Goal: Transaction & Acquisition: Book appointment/travel/reservation

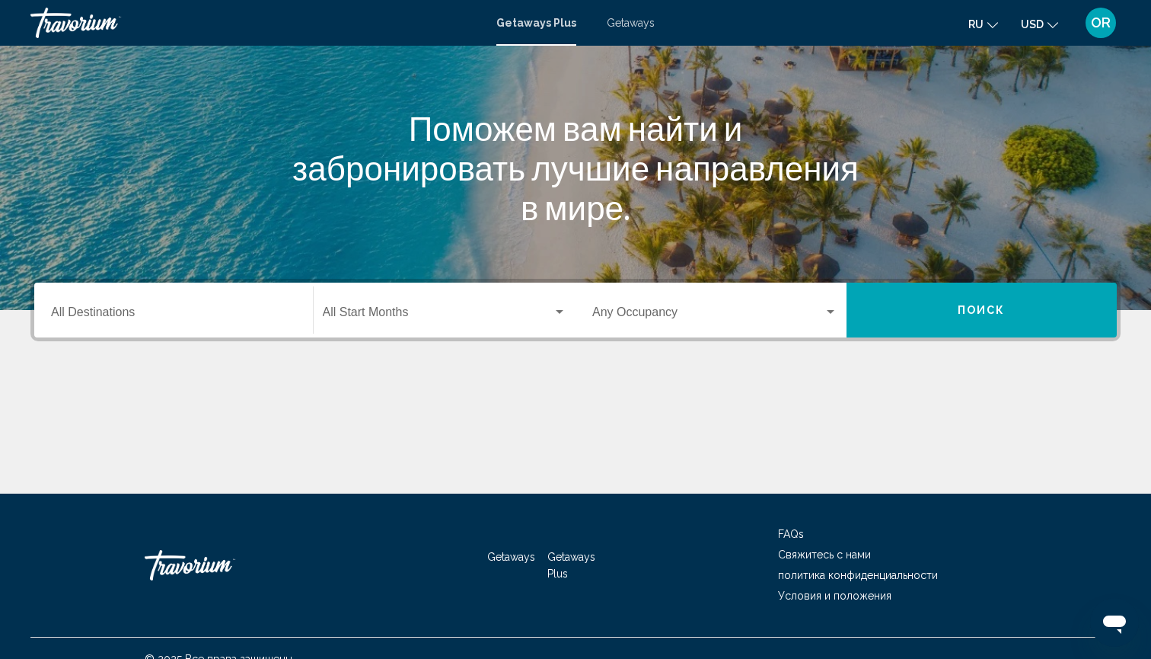
scroll to position [147, 0]
click at [650, 25] on span "Getaways" at bounding box center [631, 23] width 48 height 12
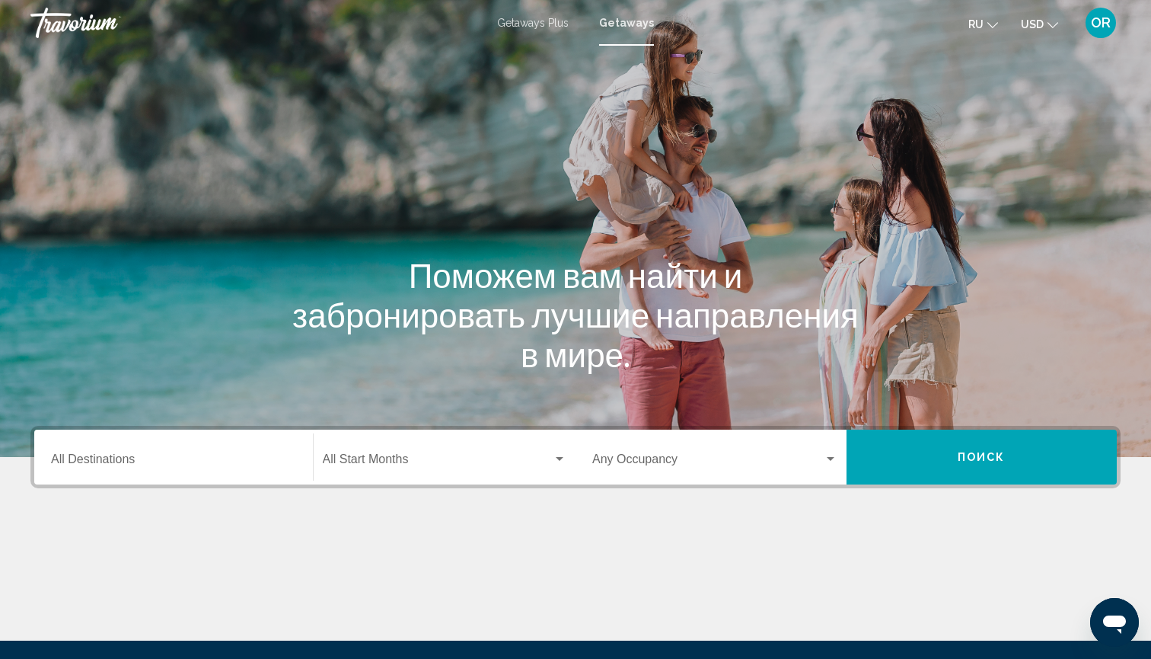
click at [135, 457] on input "Destination All Destinations" at bounding box center [173, 462] width 245 height 14
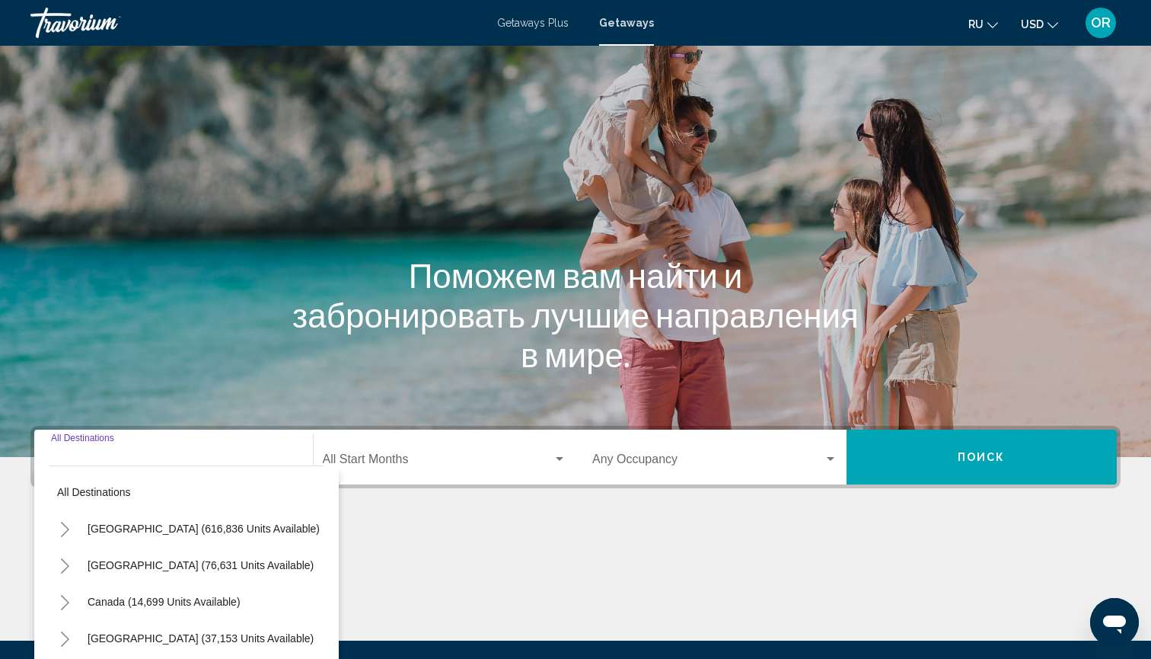
scroll to position [168, 0]
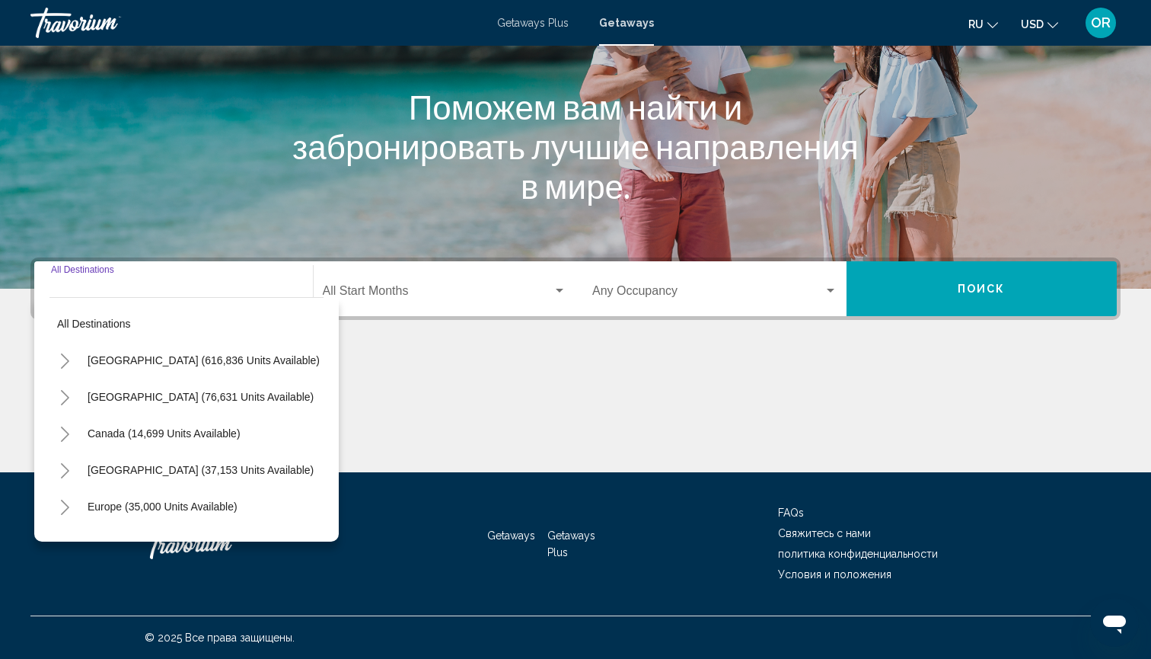
click at [66, 512] on icon "Toggle Europe (35,000 units available)" at bounding box center [64, 507] width 11 height 15
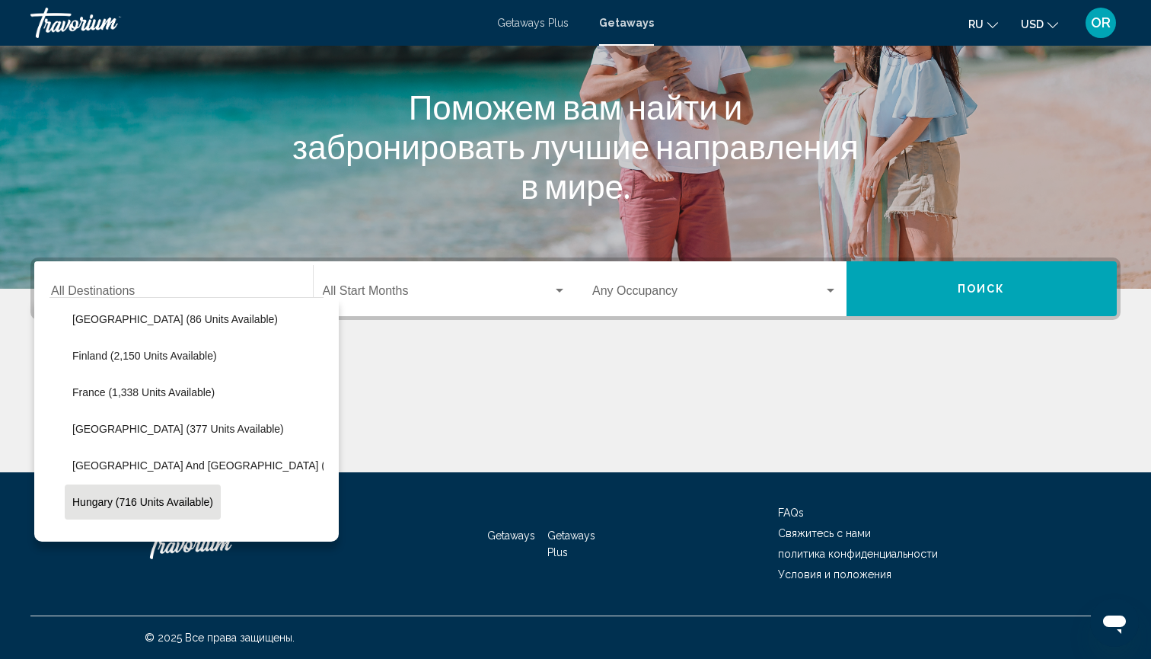
scroll to position [374, 0]
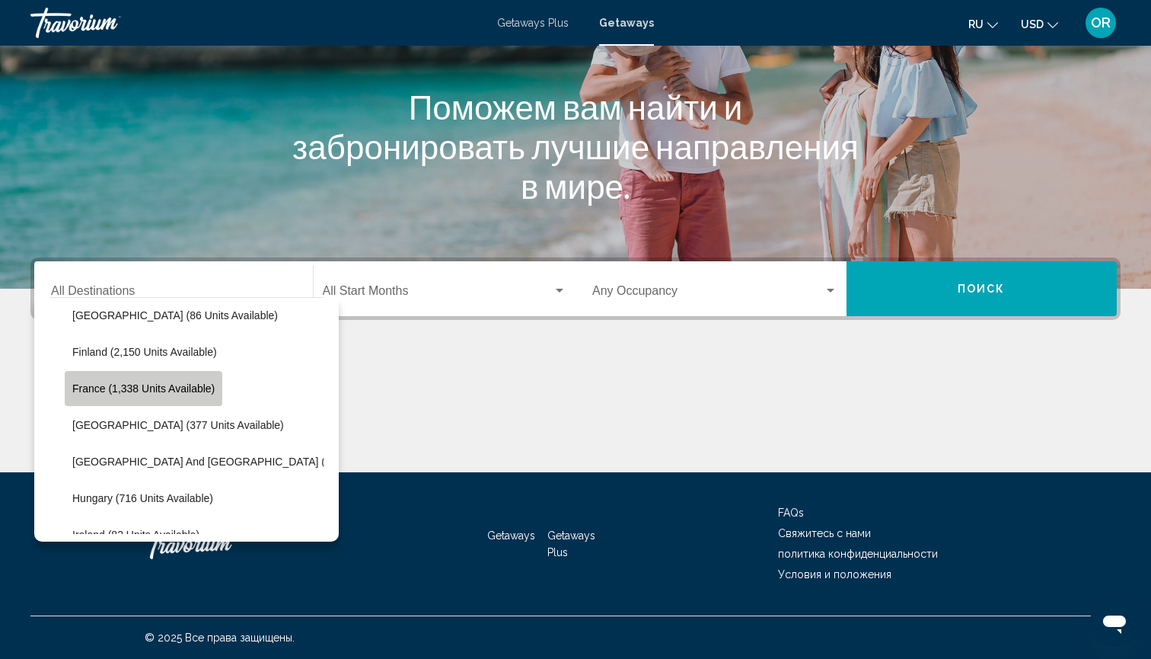
click at [197, 394] on button "France (1,338 units available)" at bounding box center [144, 388] width 158 height 35
type input "**********"
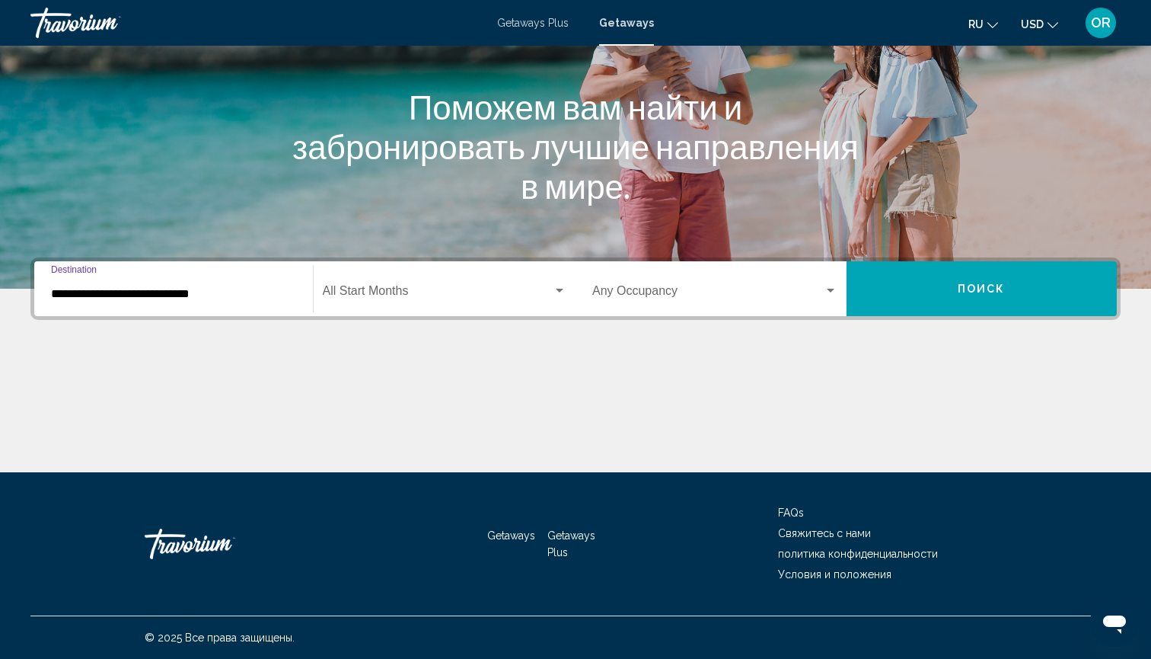
click at [438, 292] on span "Search widget" at bounding box center [438, 294] width 231 height 14
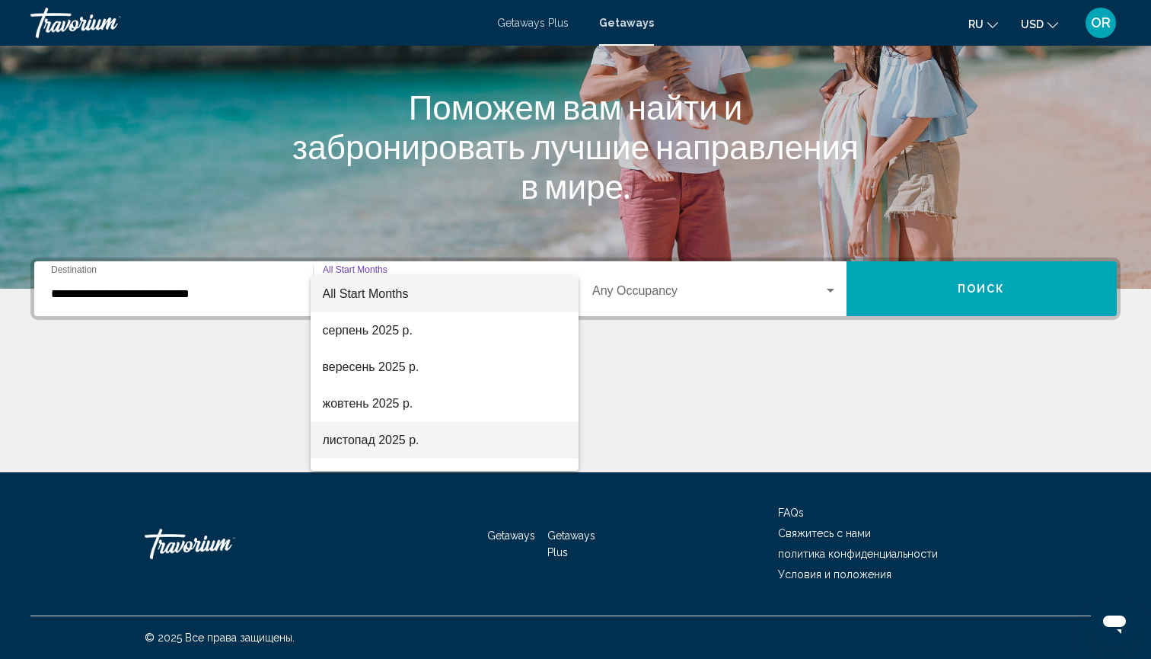
click at [369, 442] on span "листопад 2025 р." at bounding box center [445, 440] width 244 height 37
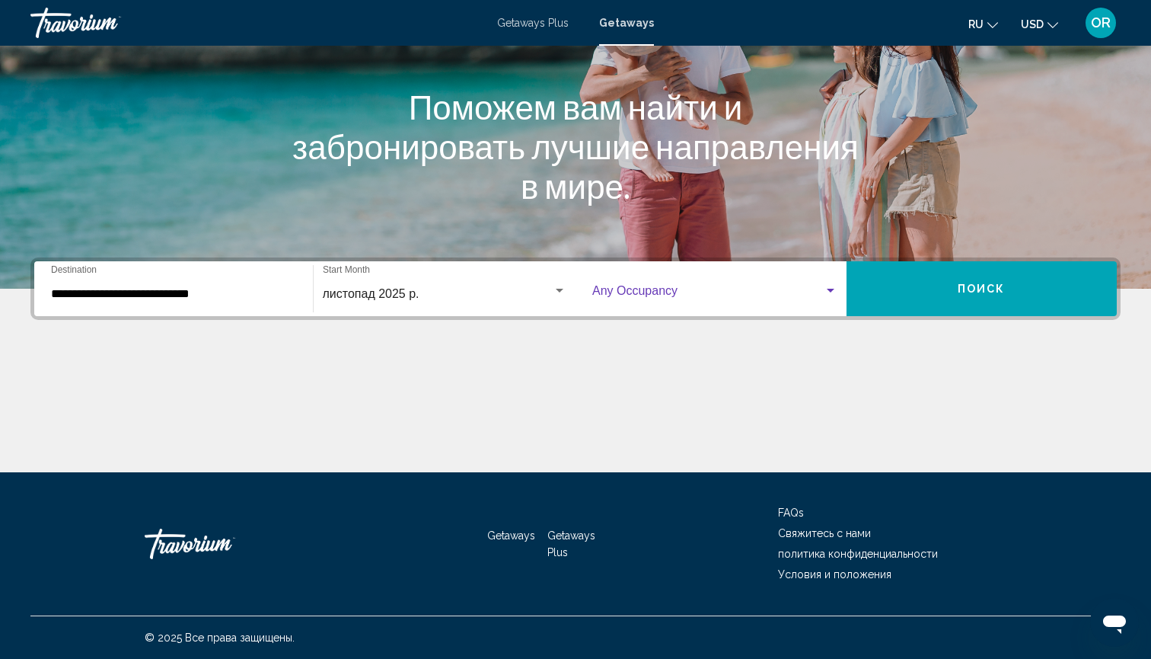
click at [728, 294] on span "Search widget" at bounding box center [707, 294] width 231 height 14
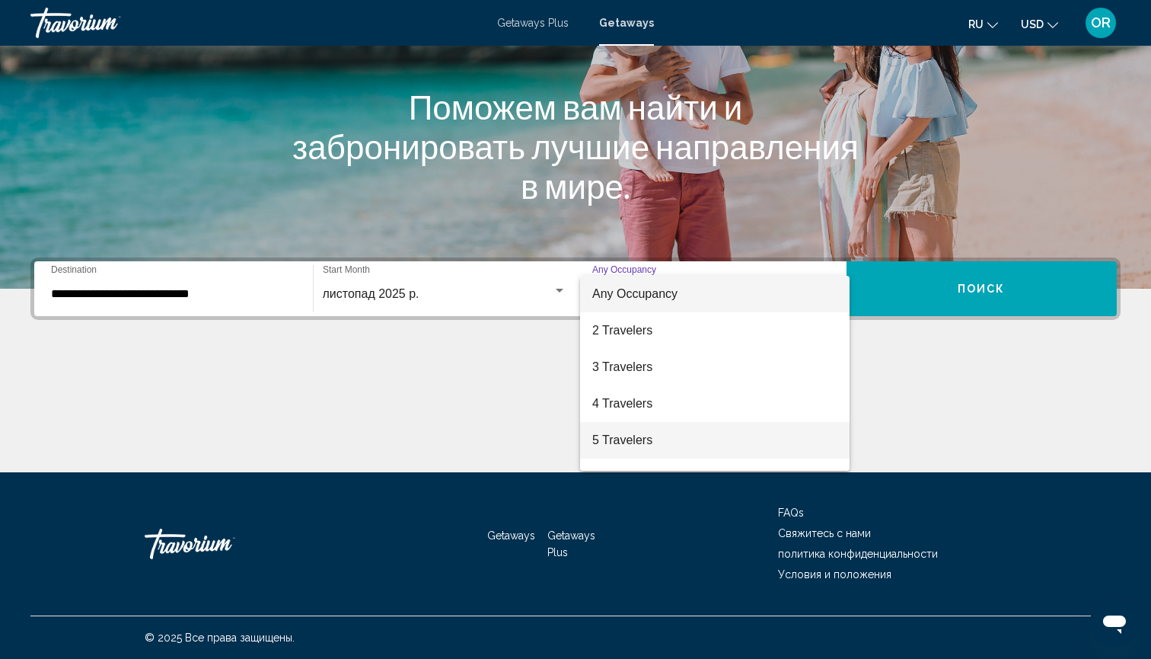
click at [656, 442] on span "5 Travelers" at bounding box center [714, 440] width 245 height 37
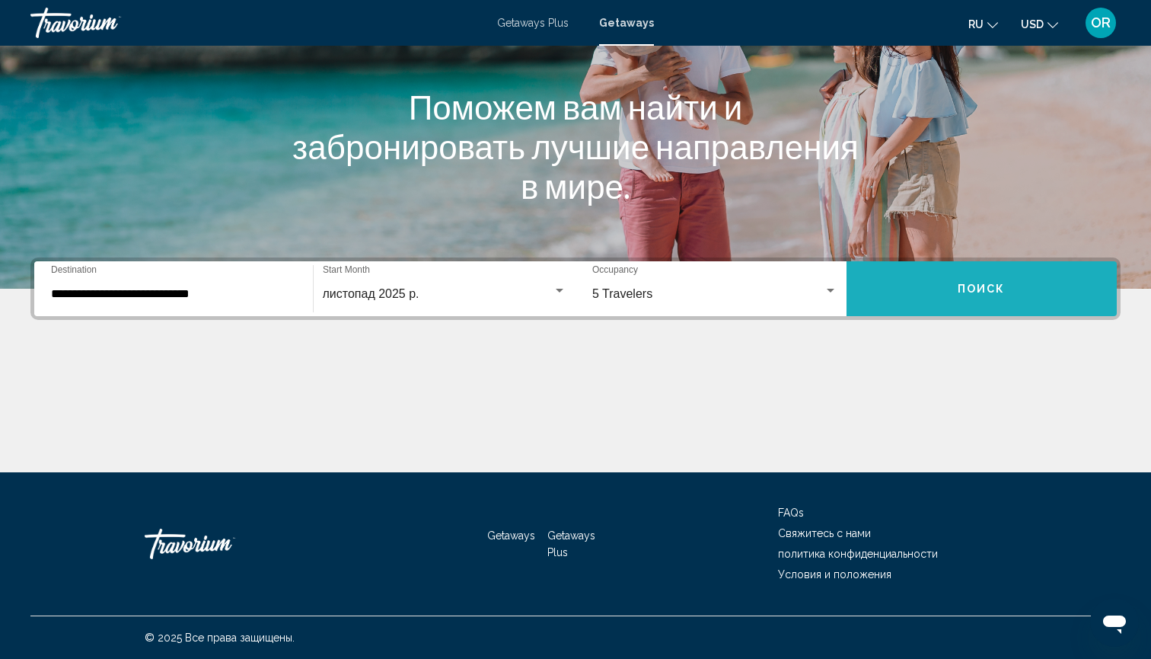
click at [929, 292] on button "Поиск" at bounding box center [982, 288] width 271 height 55
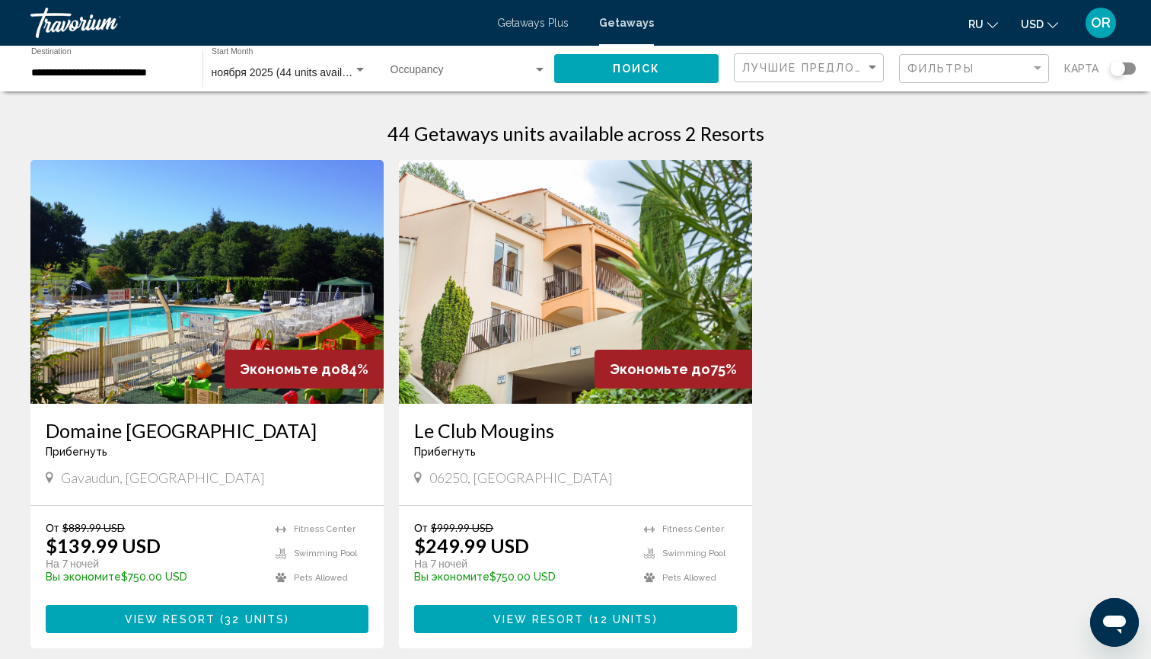
click at [500, 279] on img "Main content" at bounding box center [575, 282] width 353 height 244
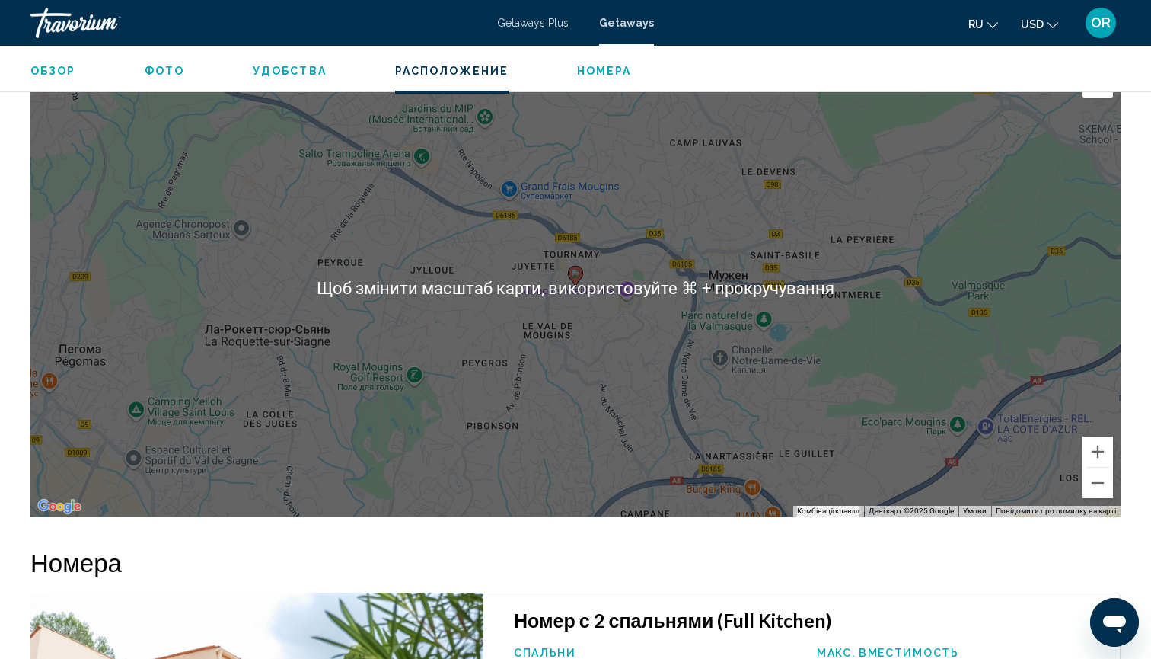
scroll to position [2203, 0]
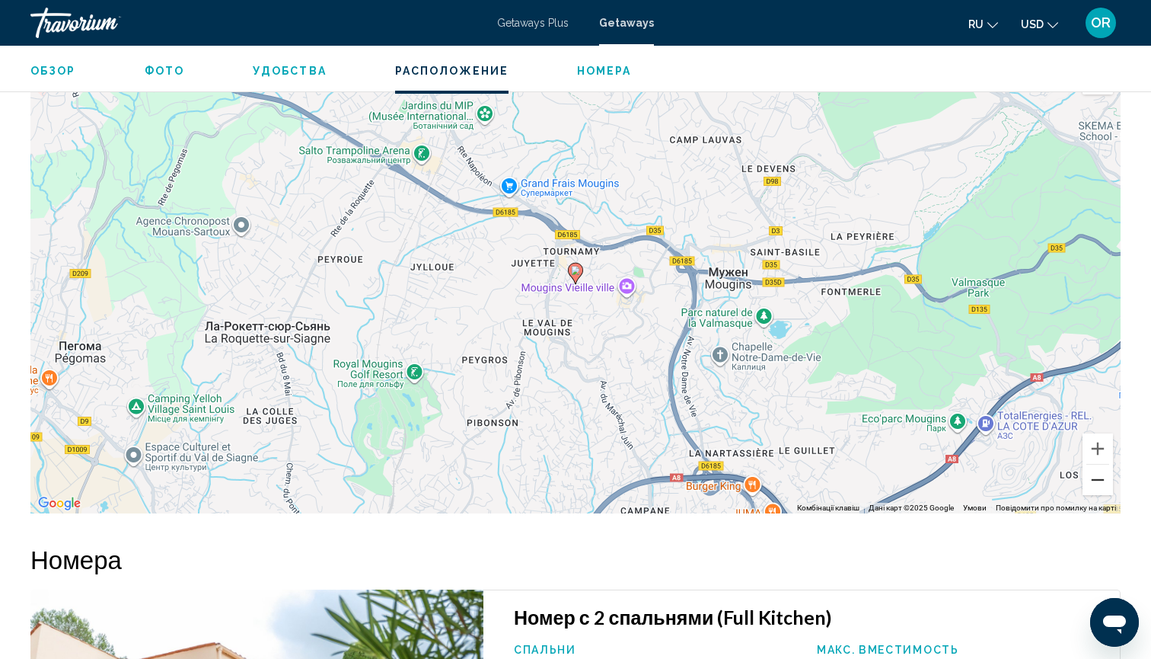
click at [1101, 465] on button "Зменшити" at bounding box center [1098, 479] width 30 height 30
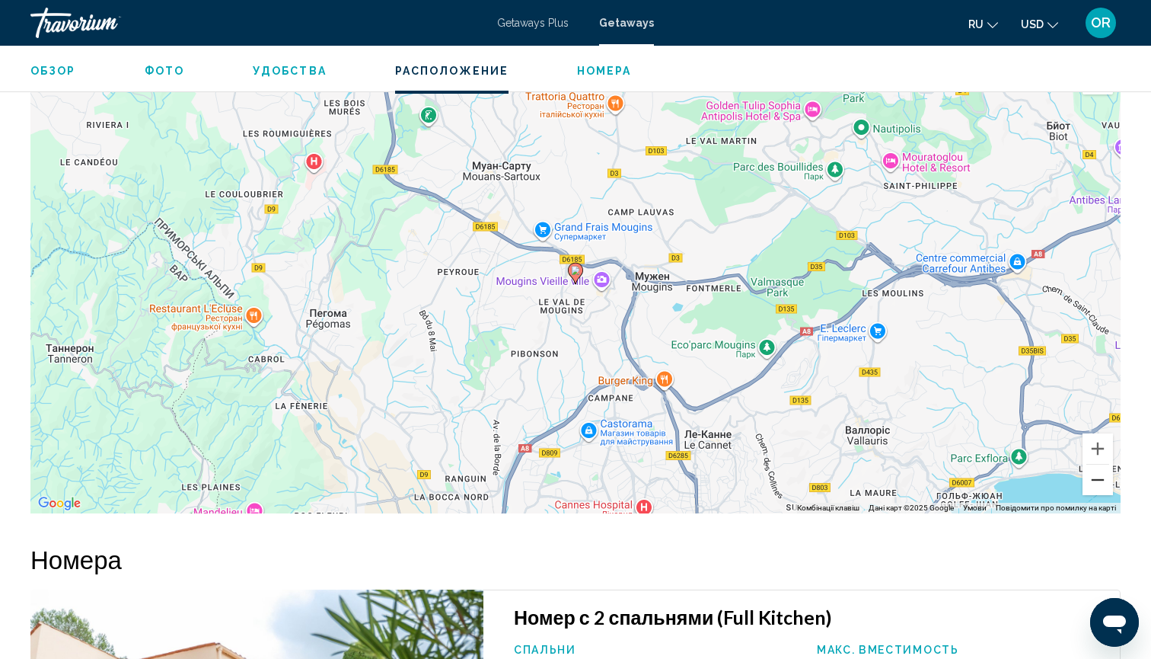
click at [1101, 464] on button "Зменшити" at bounding box center [1098, 479] width 30 height 30
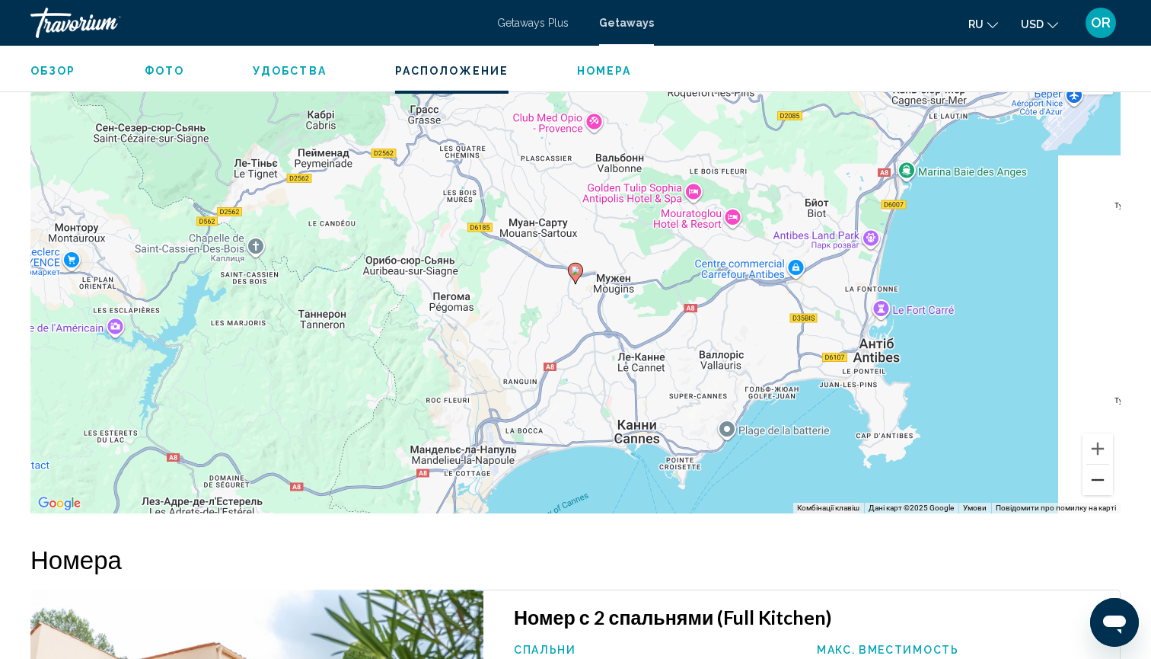
click at [1101, 464] on button "Зменшити" at bounding box center [1098, 479] width 30 height 30
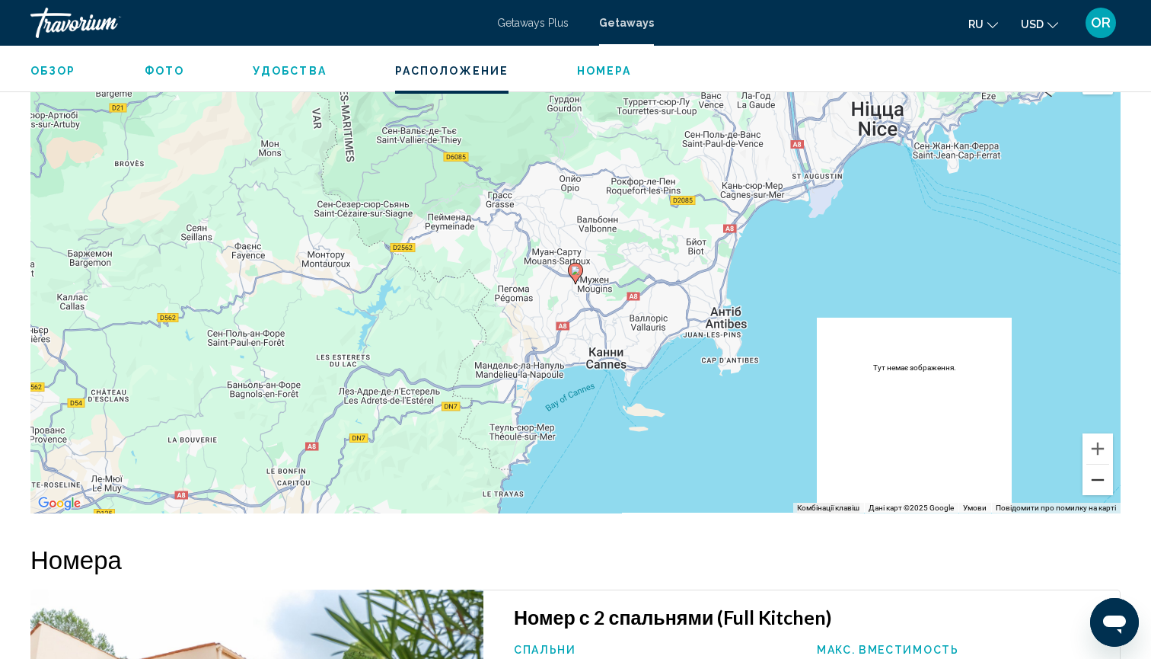
click at [1101, 464] on button "Зменшити" at bounding box center [1098, 479] width 30 height 30
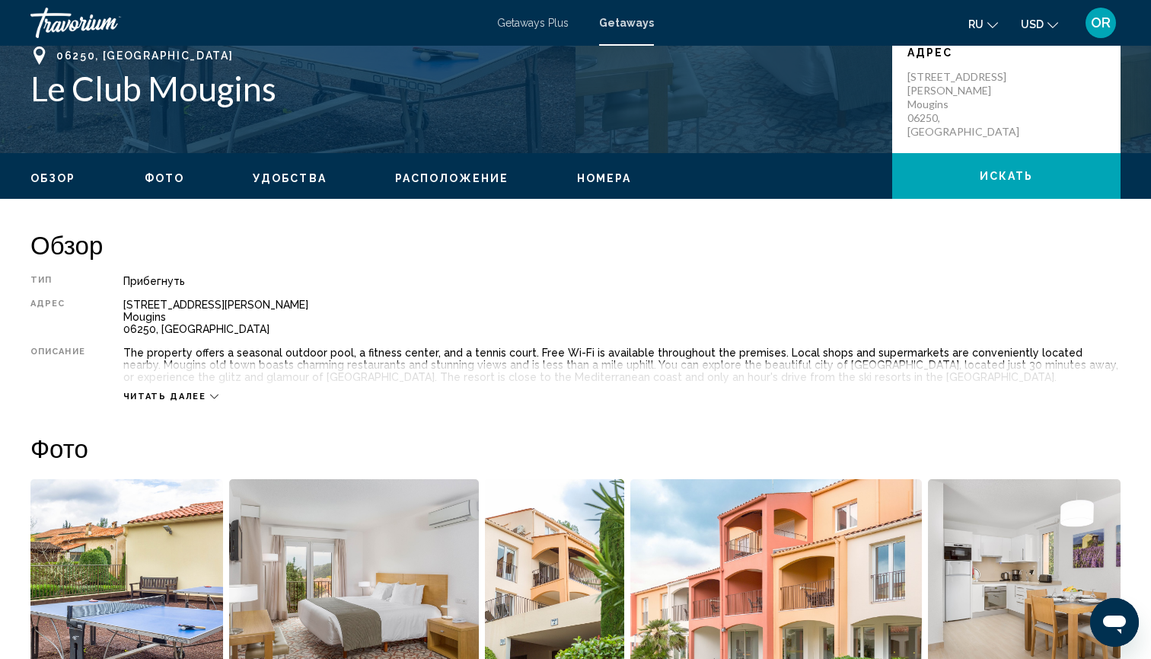
scroll to position [415, 0]
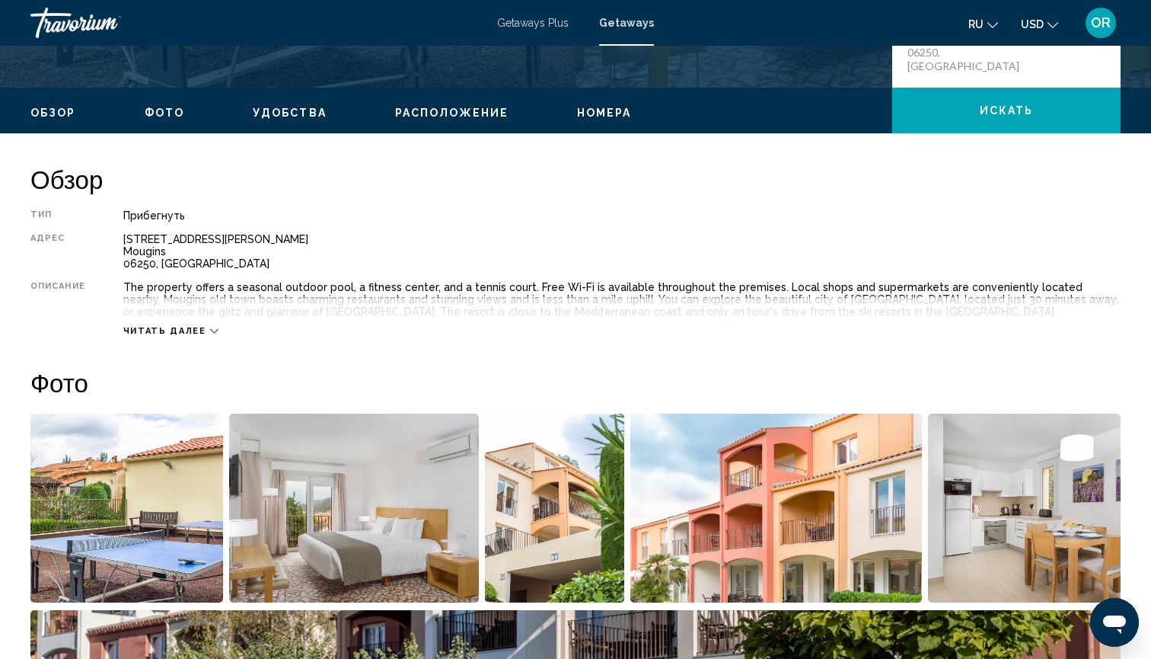
click at [152, 536] on img "Open full-screen image slider" at bounding box center [126, 507] width 193 height 189
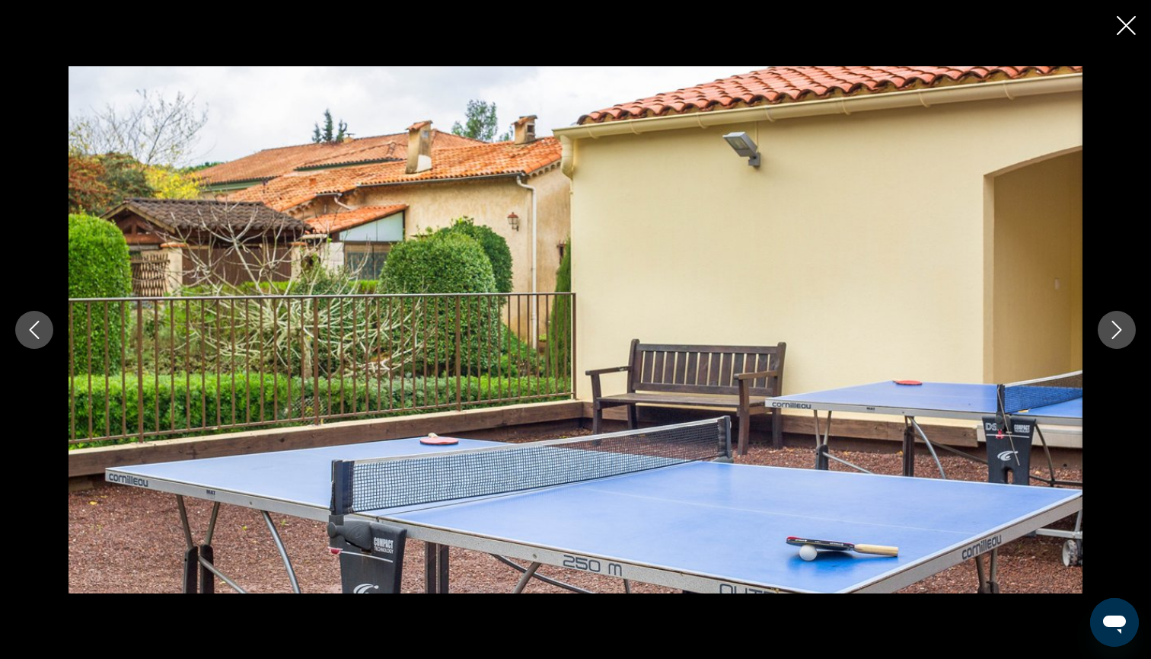
click at [1119, 329] on icon "Next image" at bounding box center [1117, 330] width 18 height 18
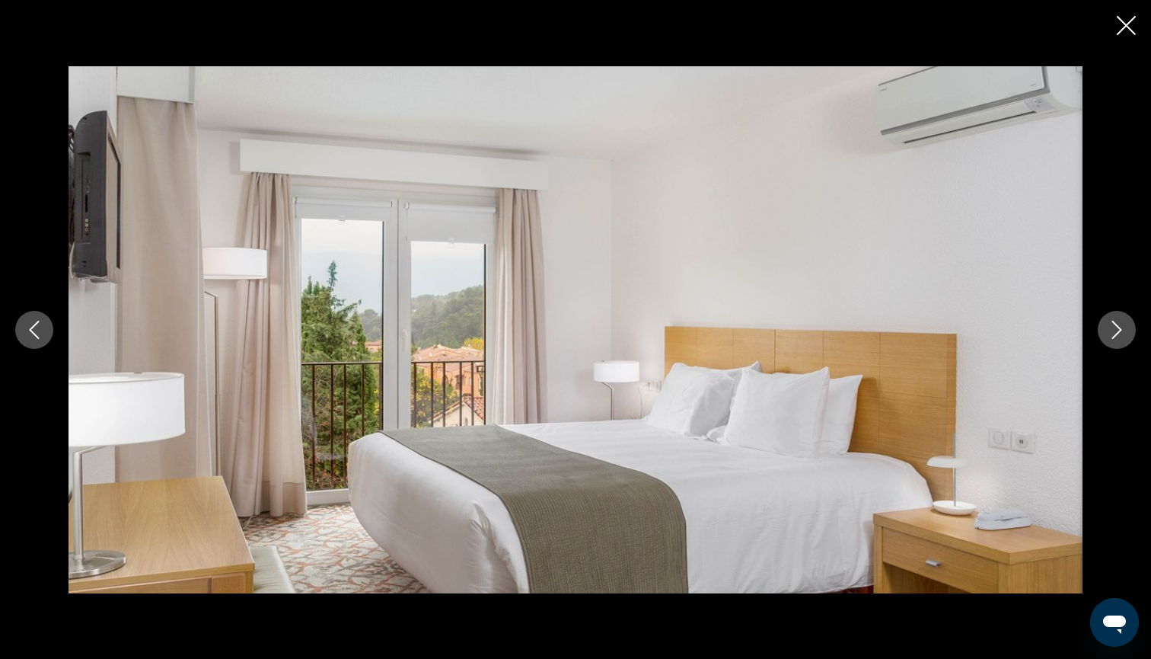
click at [1119, 329] on icon "Next image" at bounding box center [1117, 330] width 18 height 18
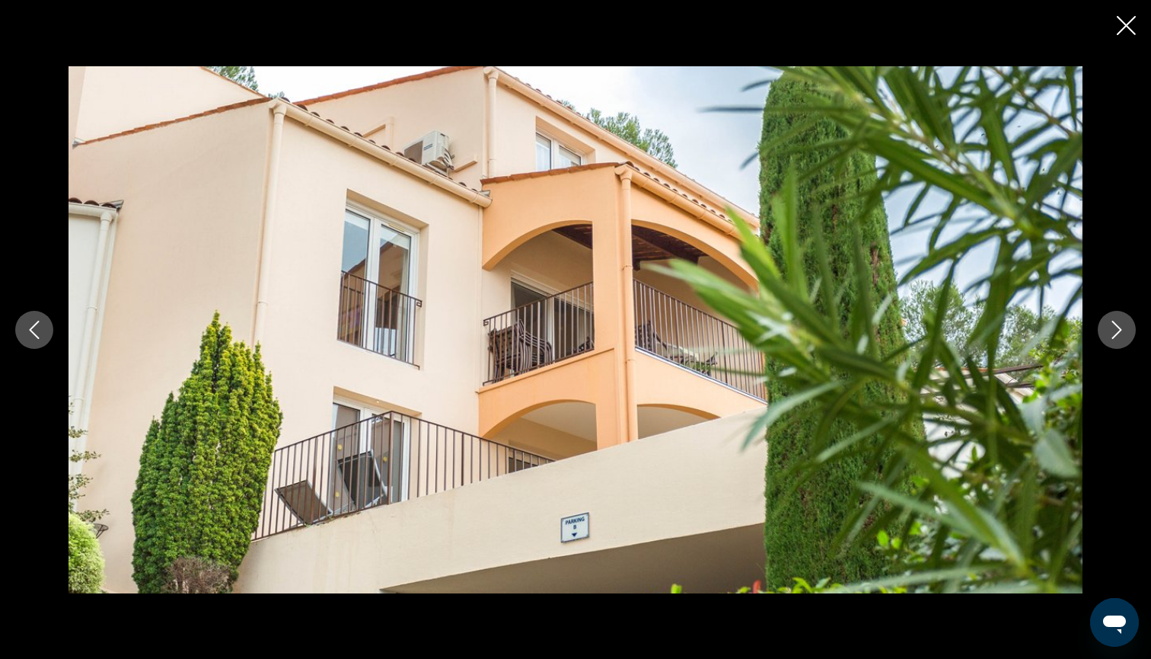
click at [1119, 329] on icon "Next image" at bounding box center [1117, 330] width 18 height 18
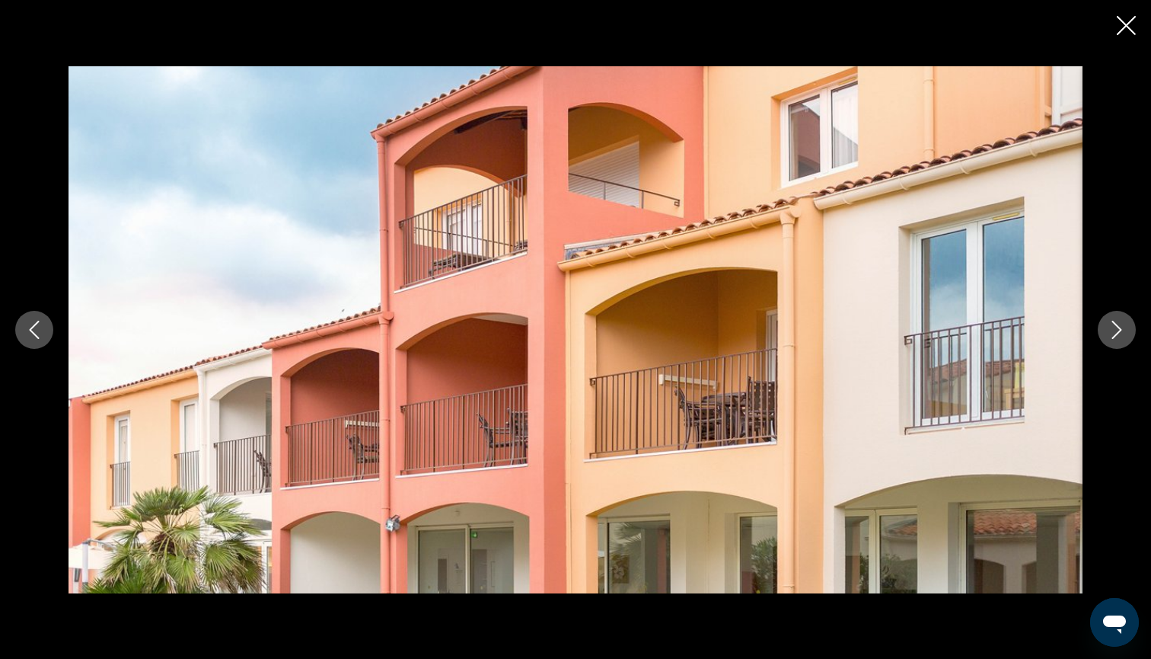
click at [1119, 329] on icon "Next image" at bounding box center [1117, 330] width 18 height 18
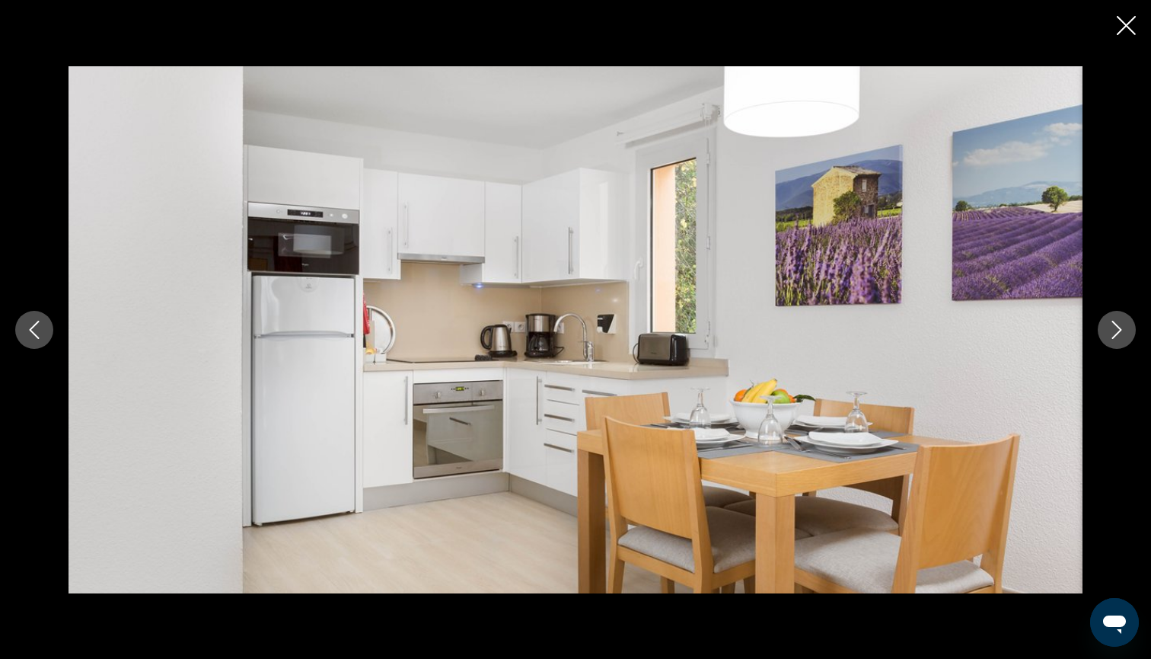
click at [1119, 329] on icon "Next image" at bounding box center [1117, 330] width 18 height 18
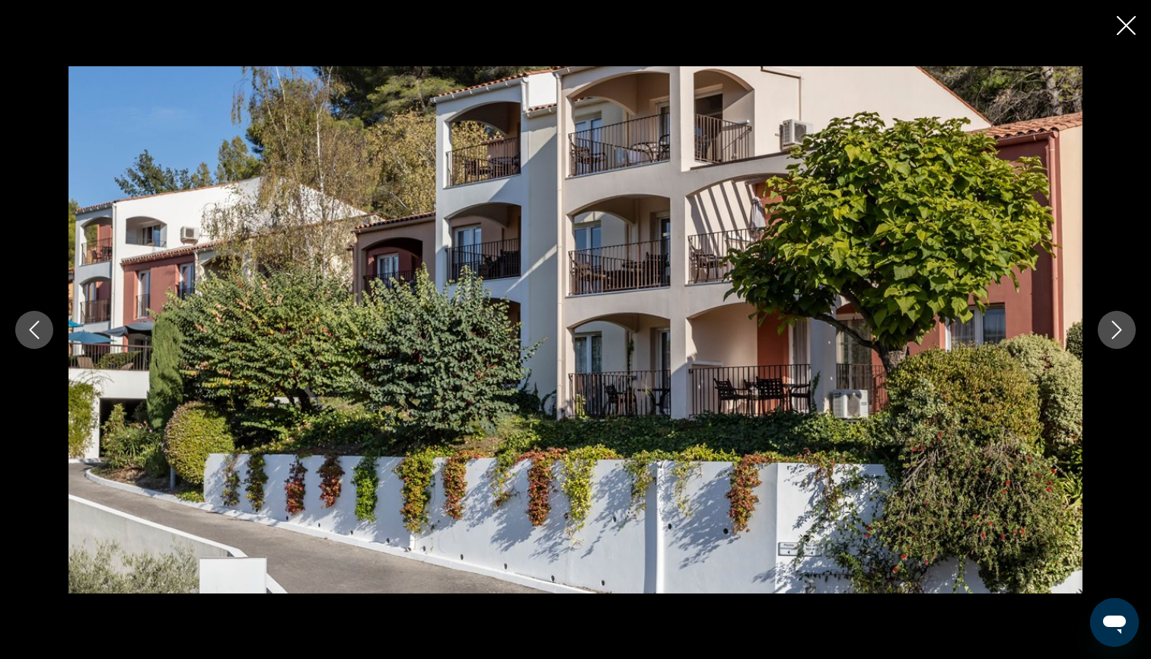
click at [1119, 329] on icon "Next image" at bounding box center [1117, 330] width 18 height 18
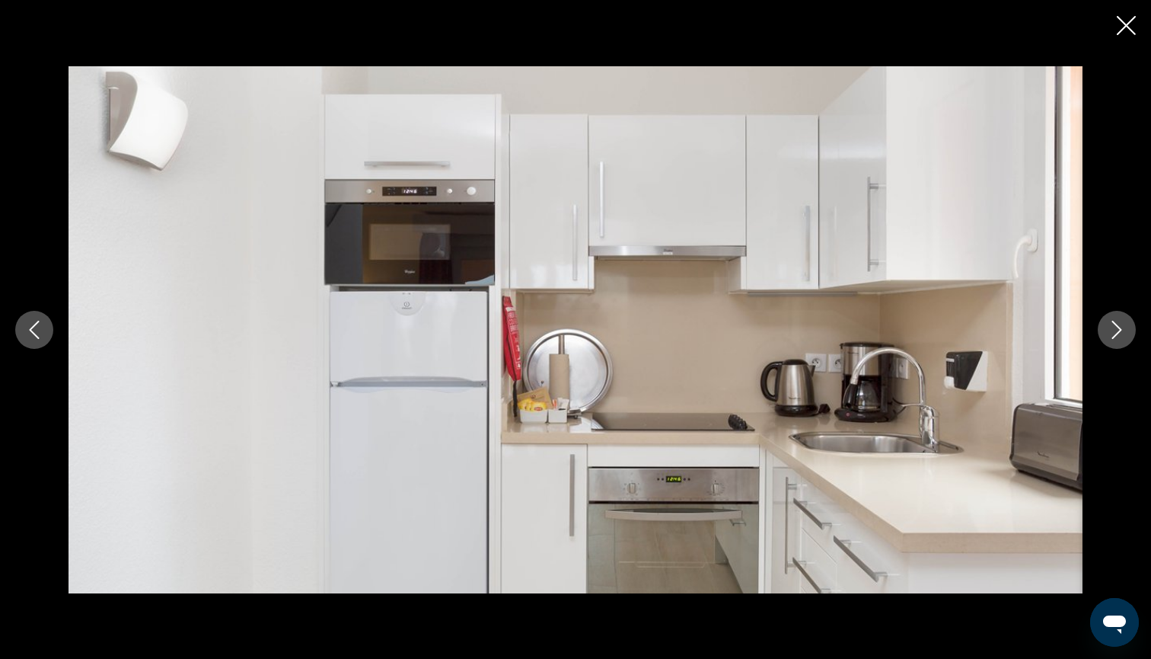
click at [1119, 329] on icon "Next image" at bounding box center [1117, 330] width 18 height 18
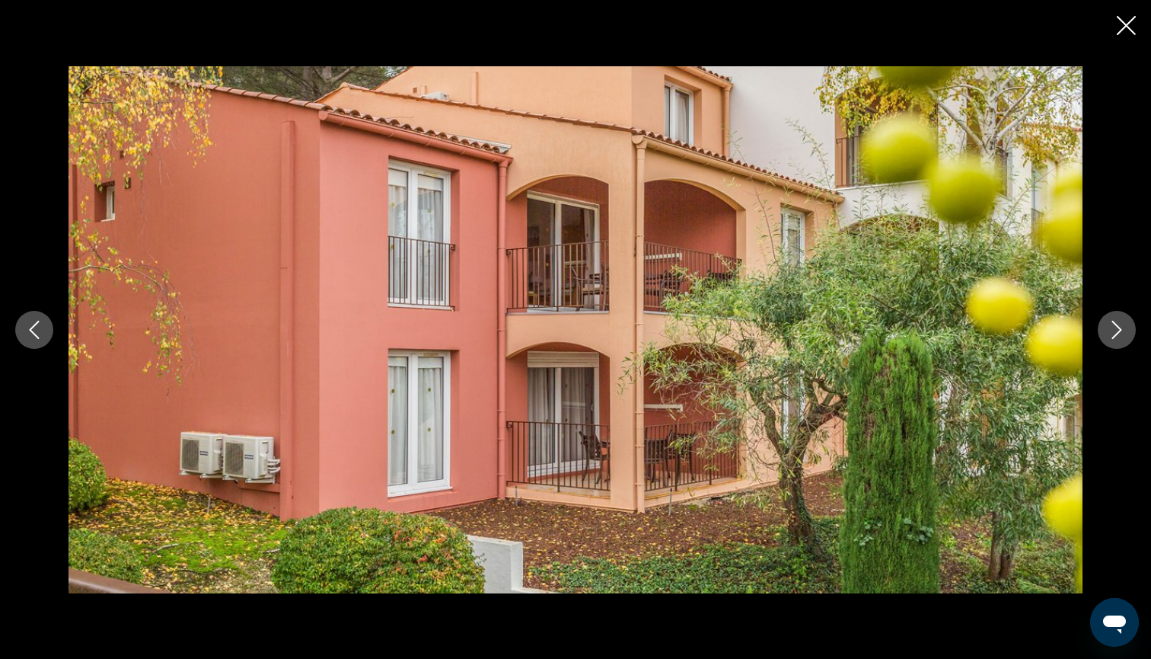
click at [1119, 329] on icon "Next image" at bounding box center [1117, 330] width 18 height 18
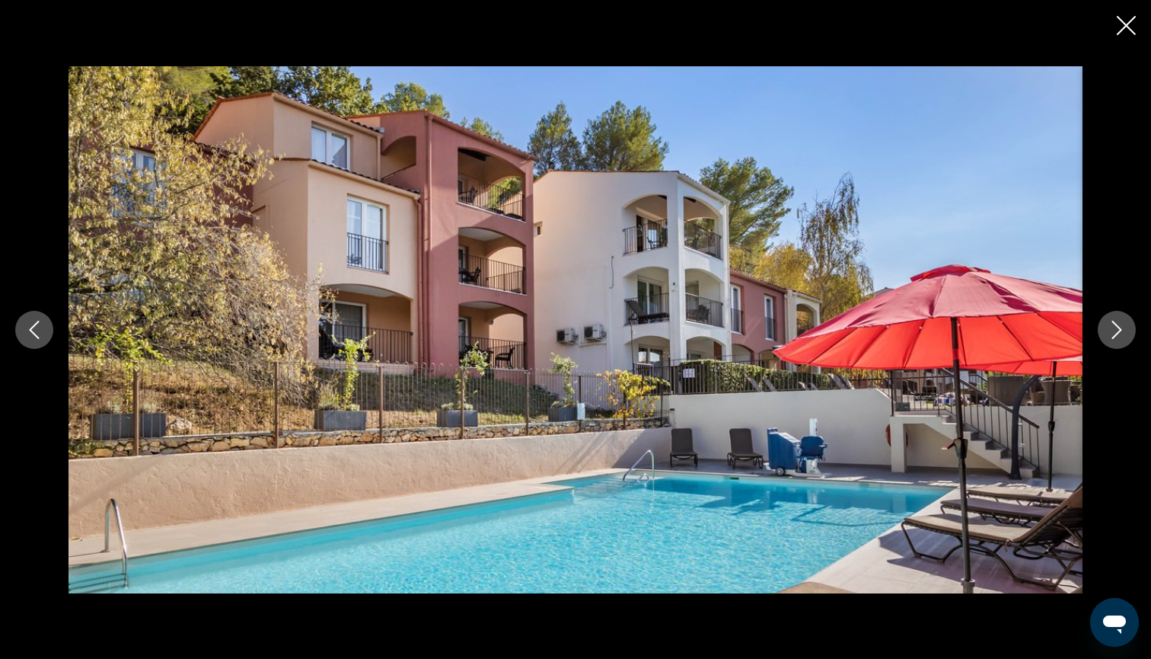
click at [1118, 328] on icon "Next image" at bounding box center [1117, 330] width 18 height 18
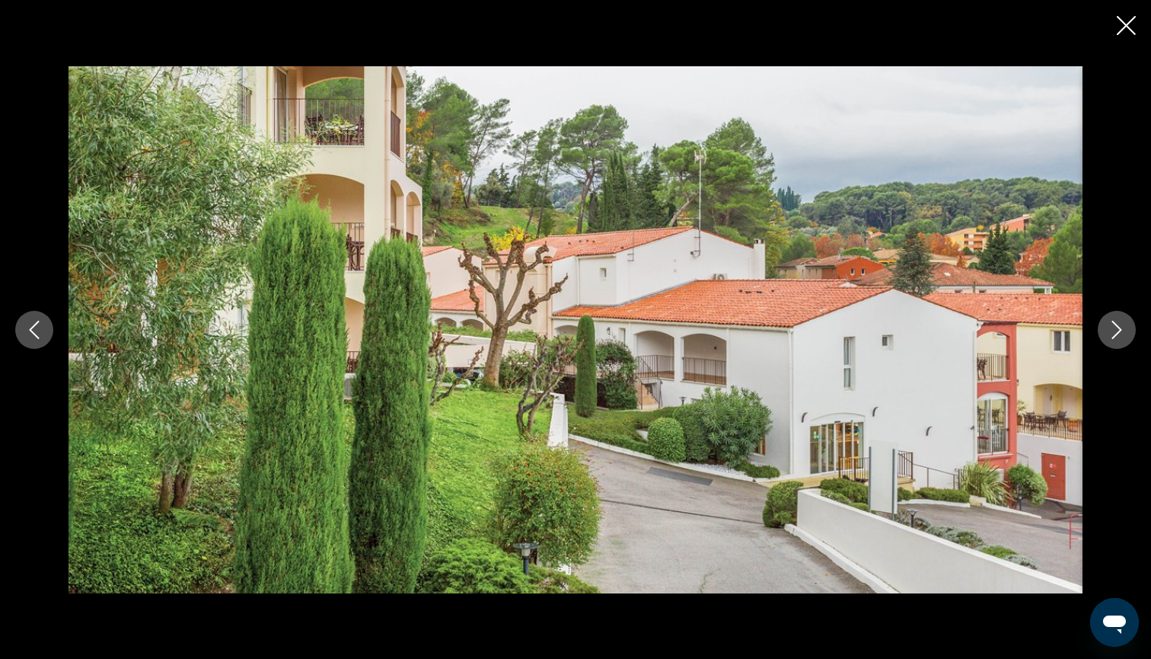
click at [1118, 328] on icon "Next image" at bounding box center [1117, 330] width 18 height 18
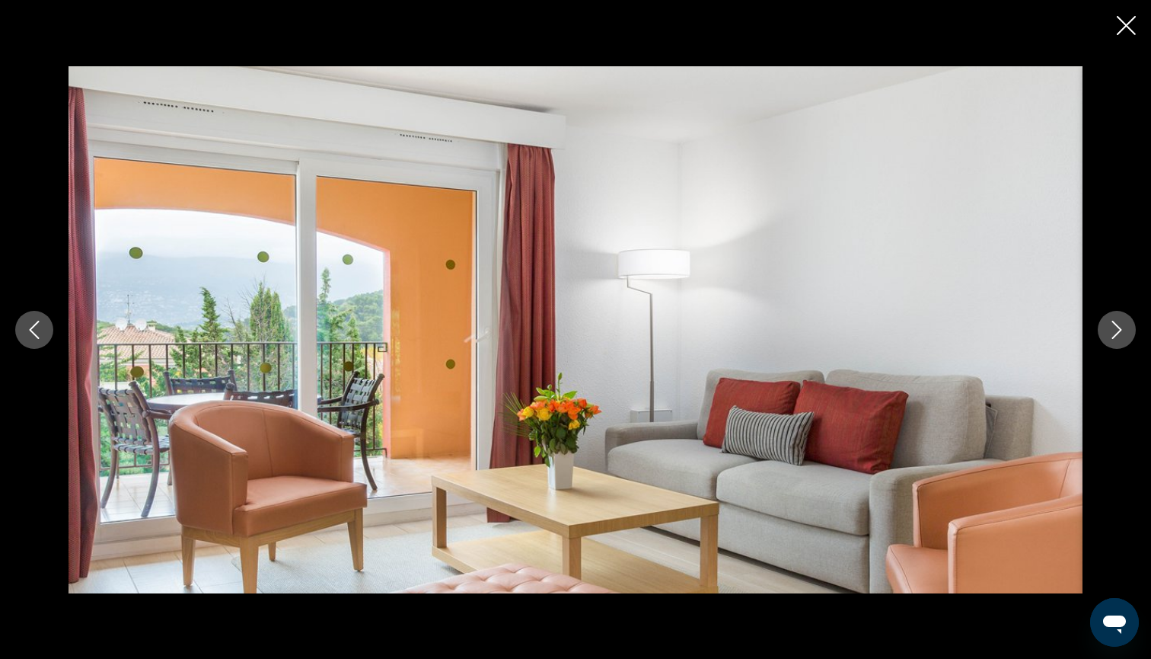
click at [1118, 328] on icon "Next image" at bounding box center [1117, 330] width 18 height 18
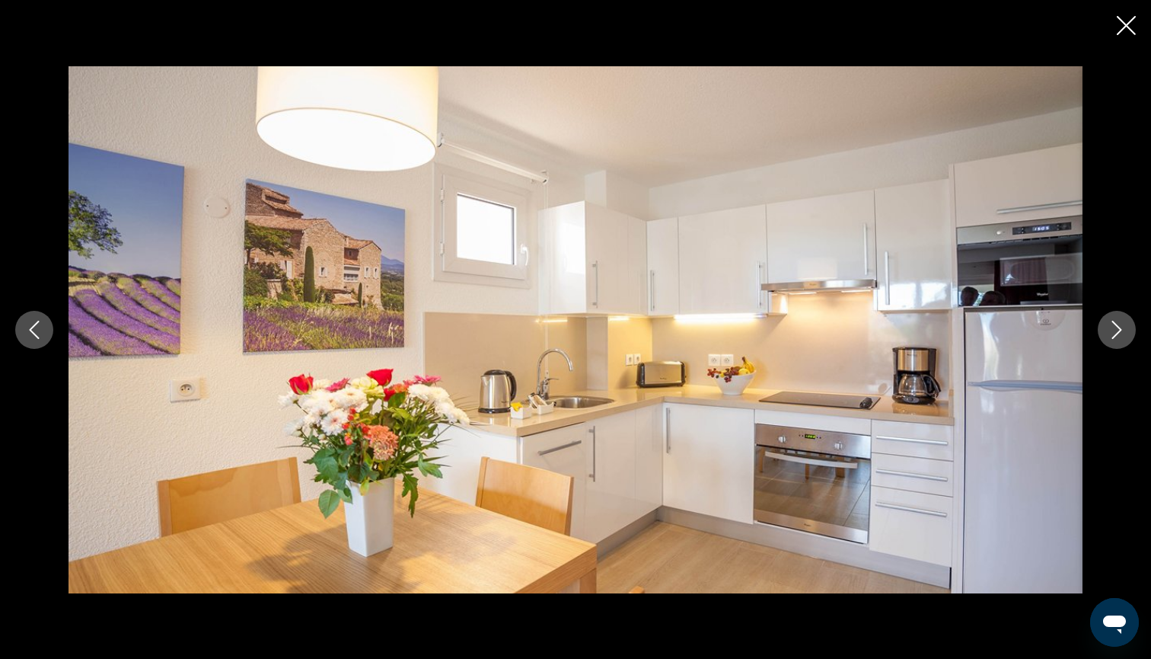
click at [1118, 328] on icon "Next image" at bounding box center [1117, 330] width 18 height 18
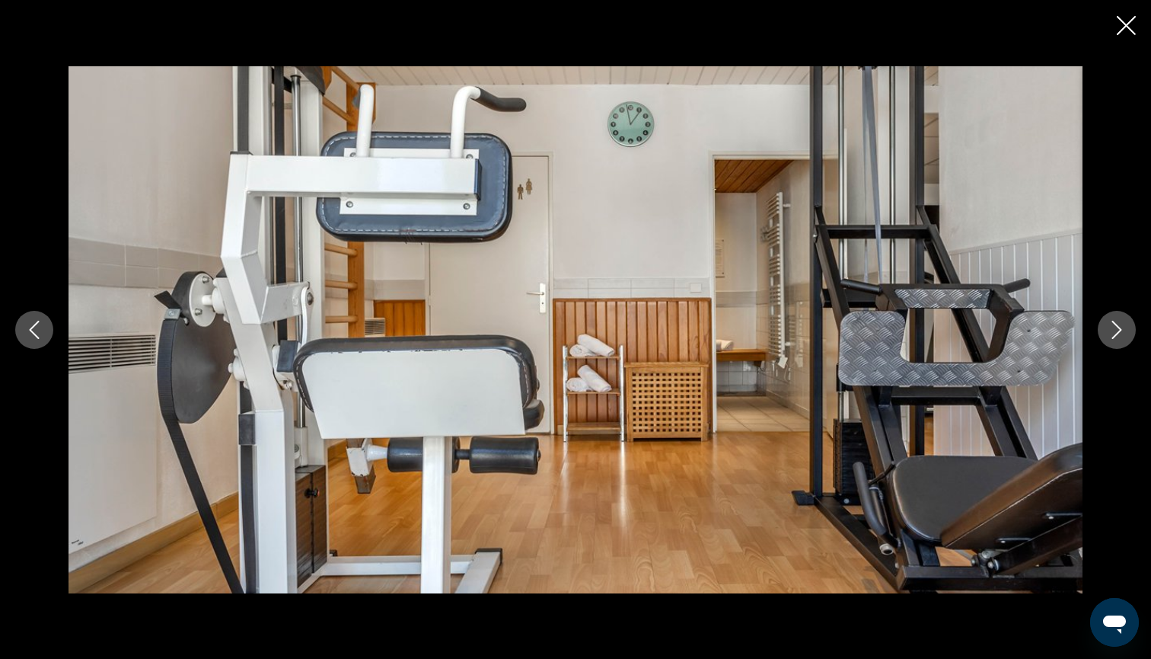
click at [1118, 328] on icon "Next image" at bounding box center [1117, 330] width 18 height 18
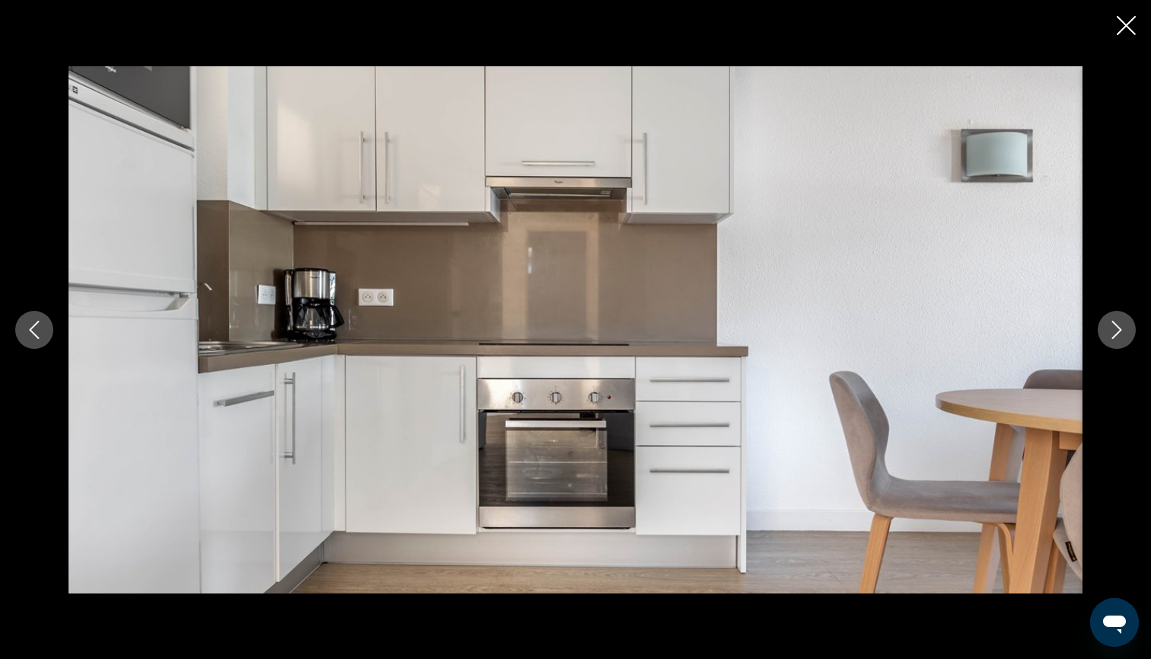
click at [1118, 328] on icon "Next image" at bounding box center [1117, 330] width 18 height 18
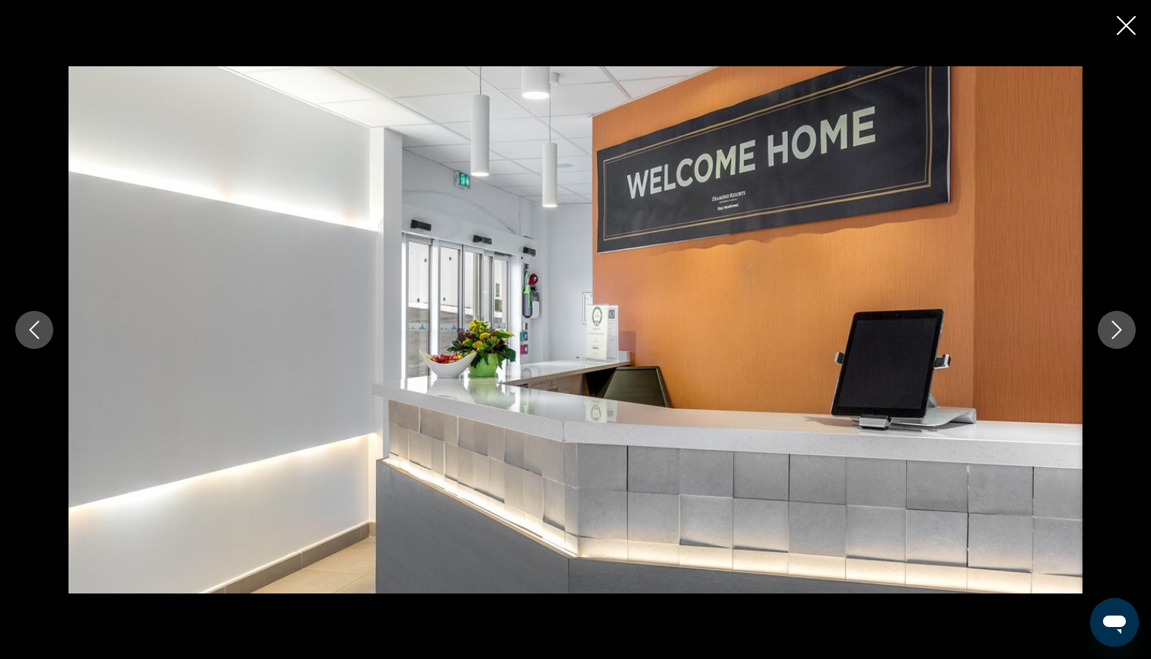
click at [1118, 328] on icon "Next image" at bounding box center [1117, 330] width 18 height 18
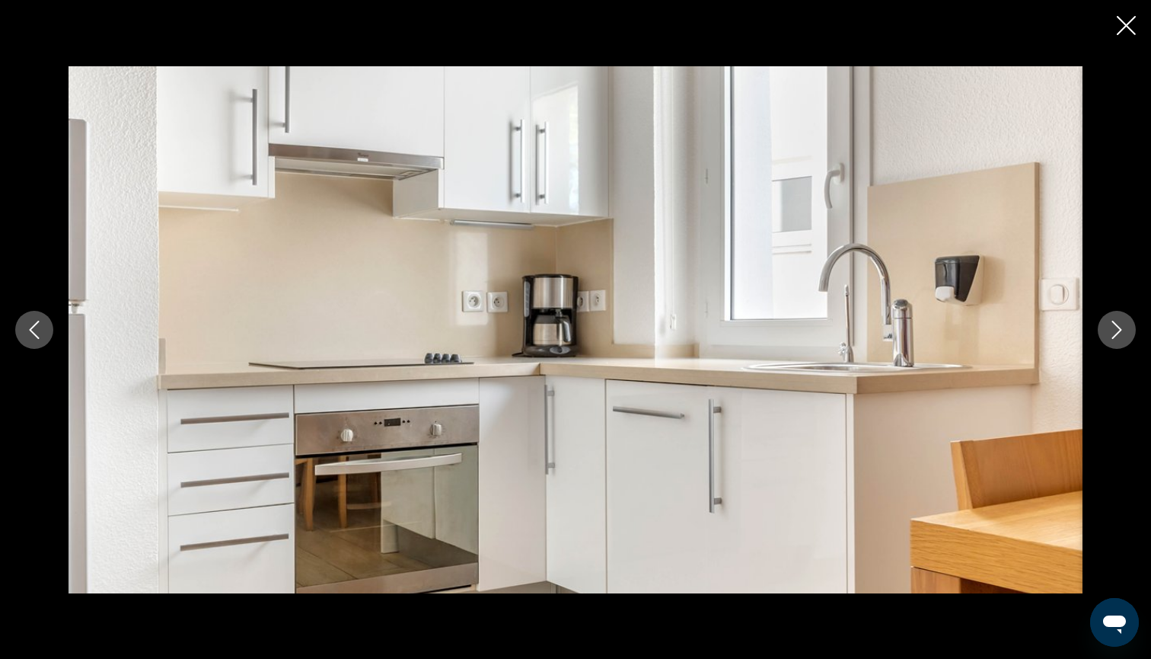
click at [1118, 328] on icon "Next image" at bounding box center [1117, 330] width 18 height 18
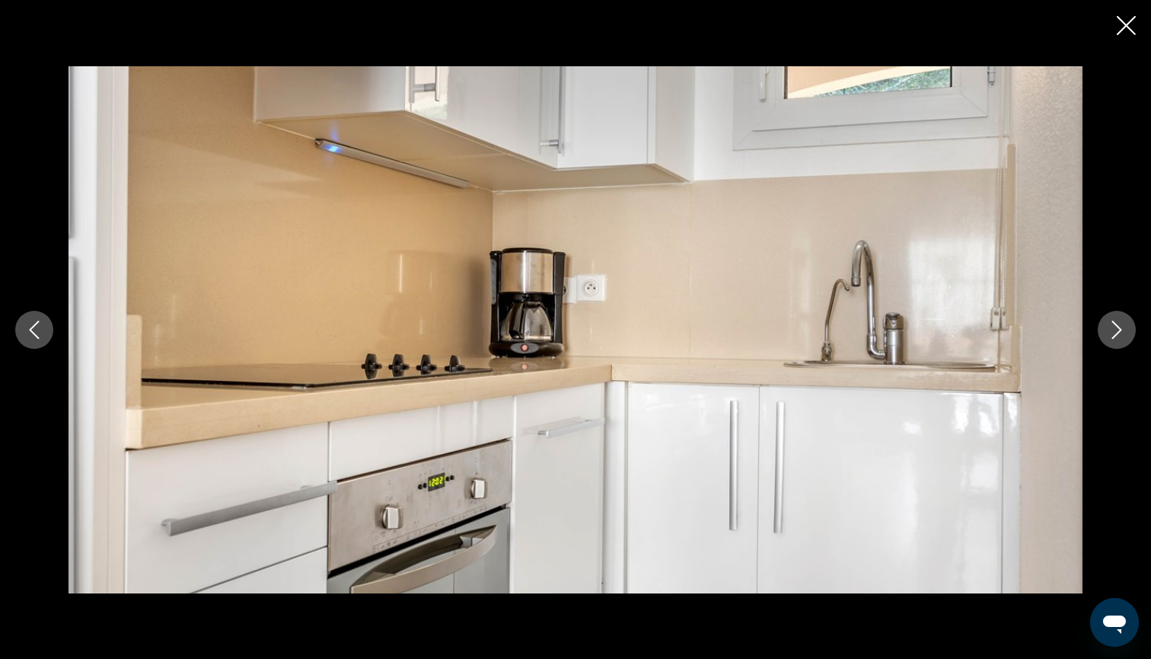
click at [1118, 328] on icon "Next image" at bounding box center [1117, 330] width 18 height 18
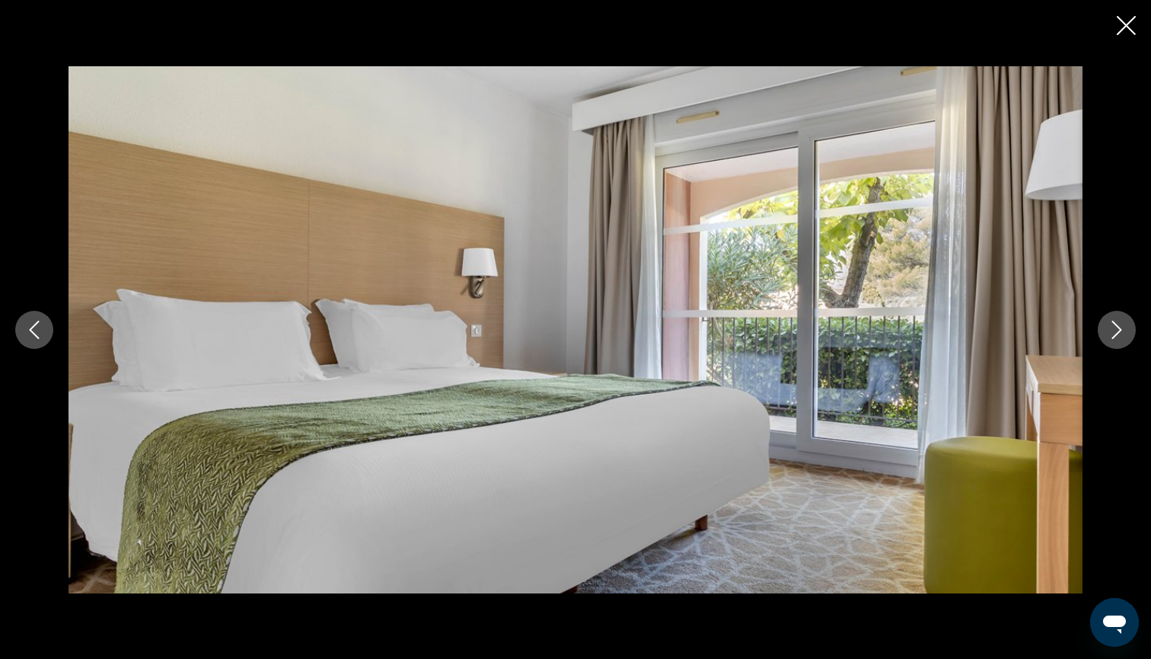
click at [1118, 328] on icon "Next image" at bounding box center [1117, 330] width 18 height 18
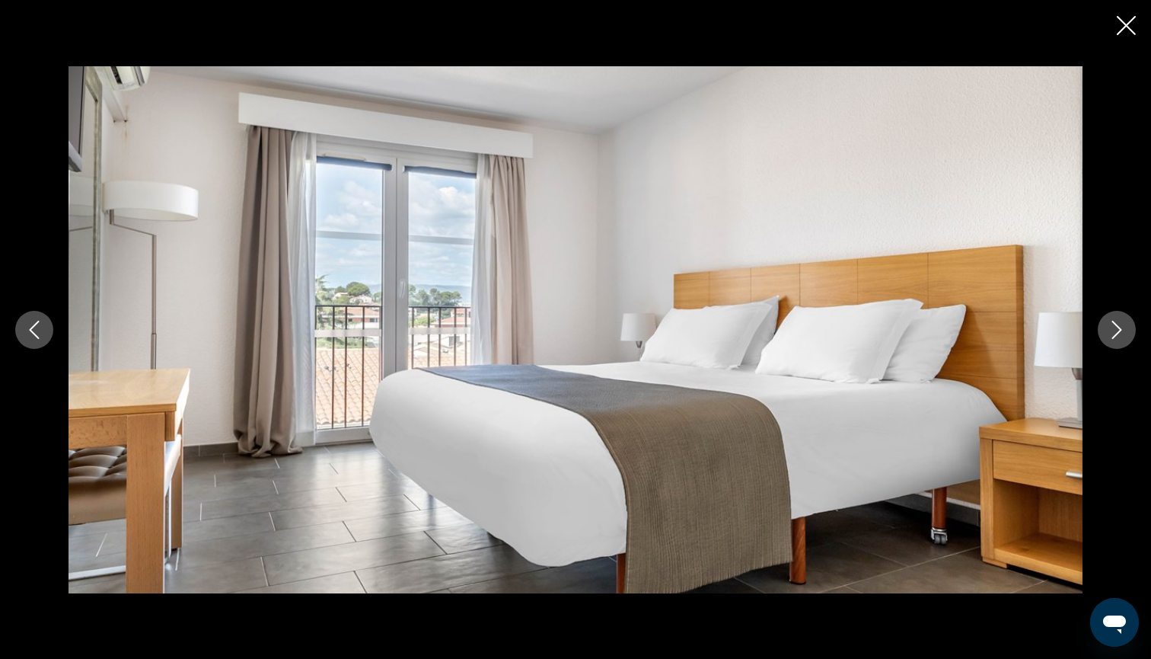
click at [1118, 328] on icon "Next image" at bounding box center [1117, 330] width 18 height 18
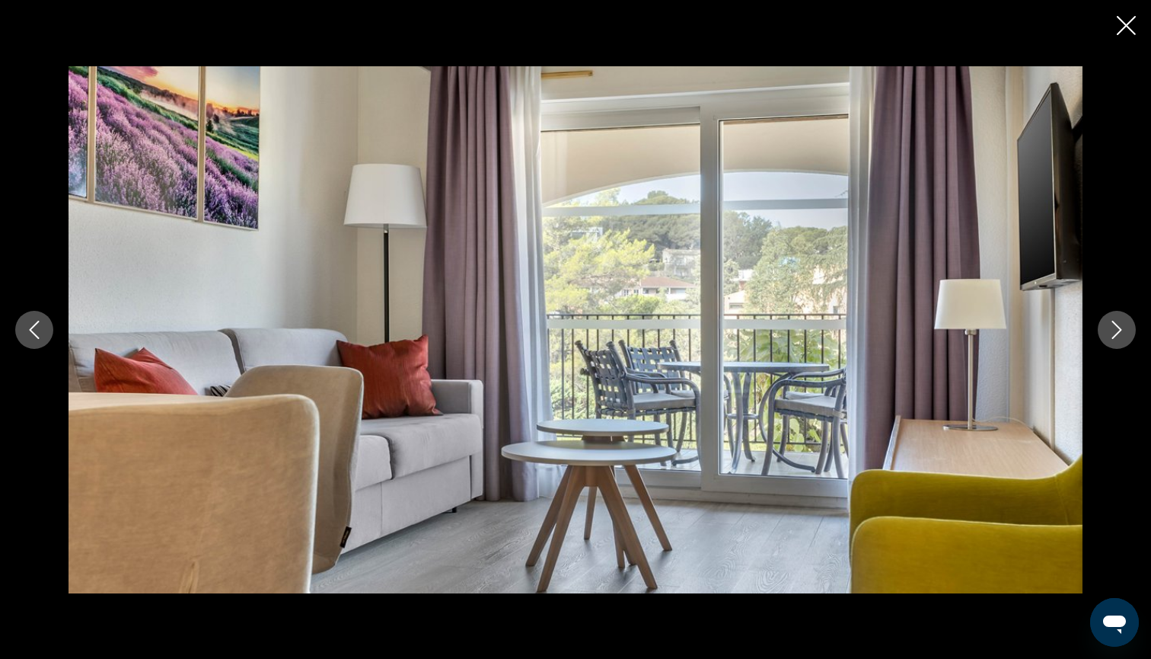
click at [1118, 328] on icon "Next image" at bounding box center [1117, 330] width 18 height 18
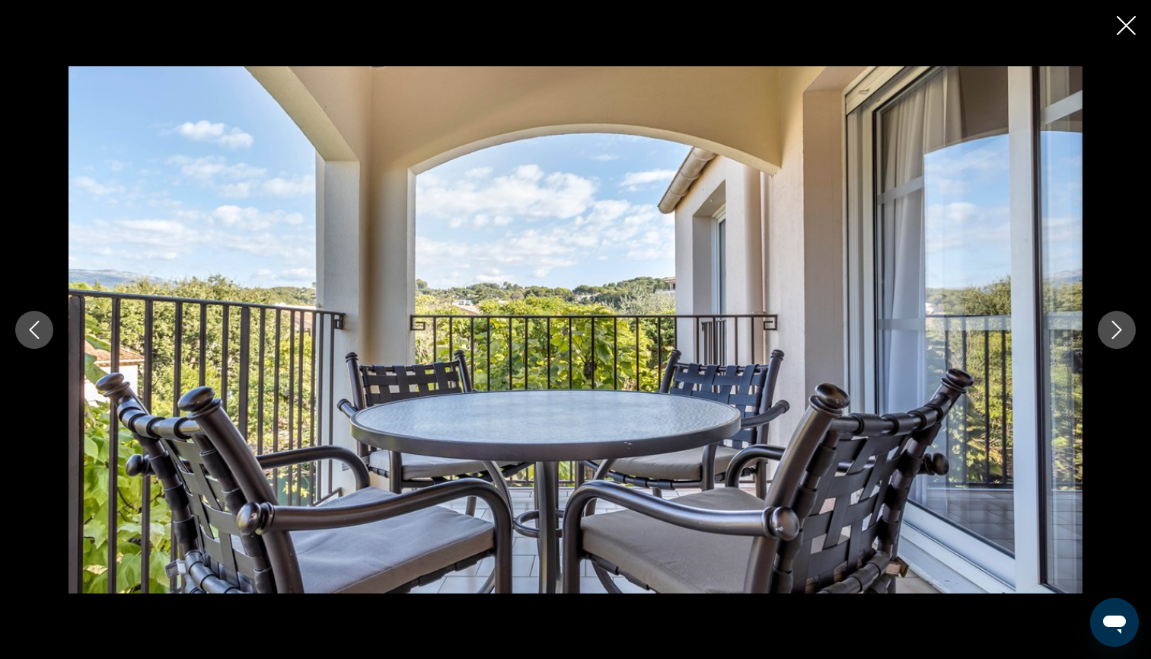
click at [1118, 328] on icon "Next image" at bounding box center [1117, 330] width 18 height 18
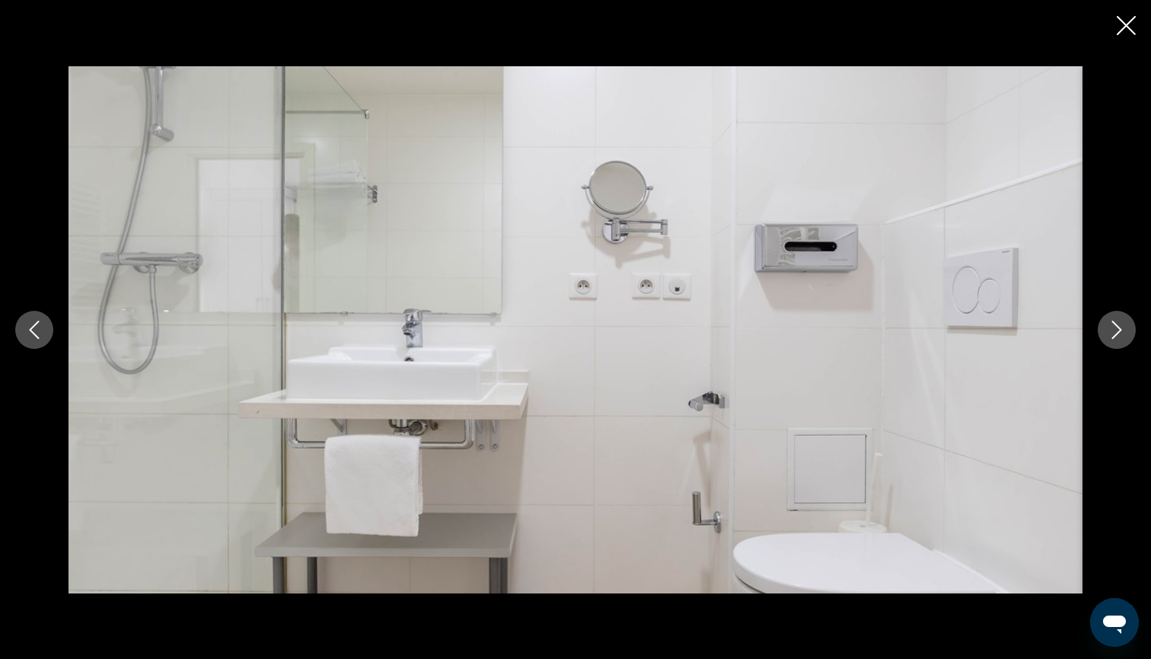
click at [1118, 328] on icon "Next image" at bounding box center [1117, 330] width 18 height 18
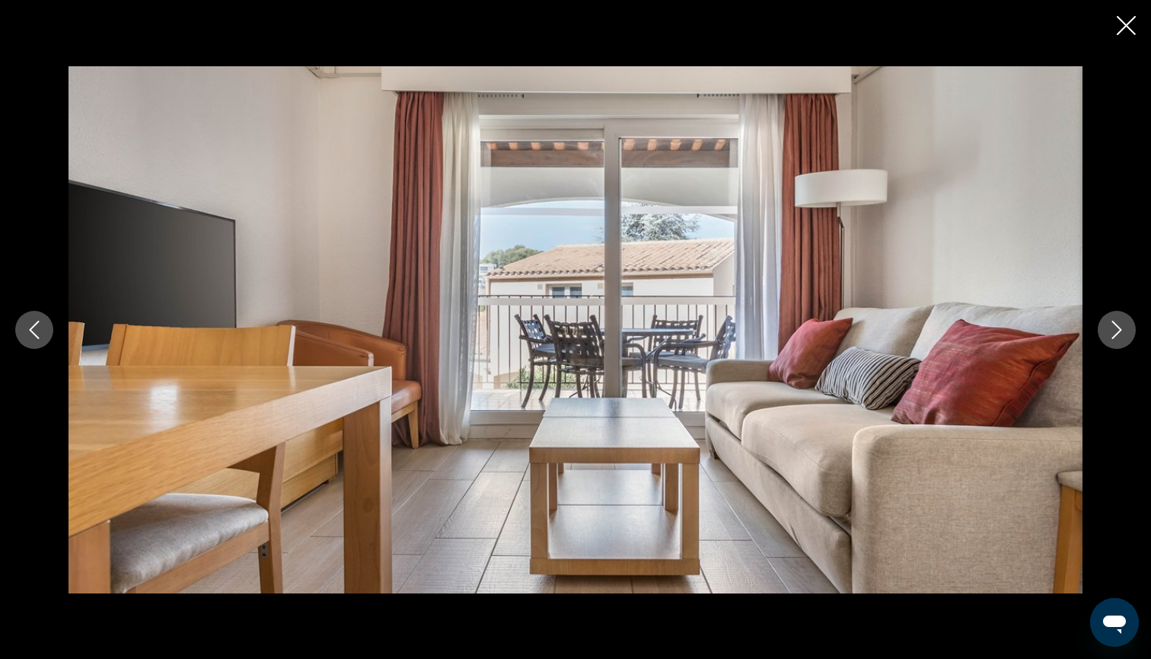
click at [1118, 327] on icon "Next image" at bounding box center [1117, 330] width 18 height 18
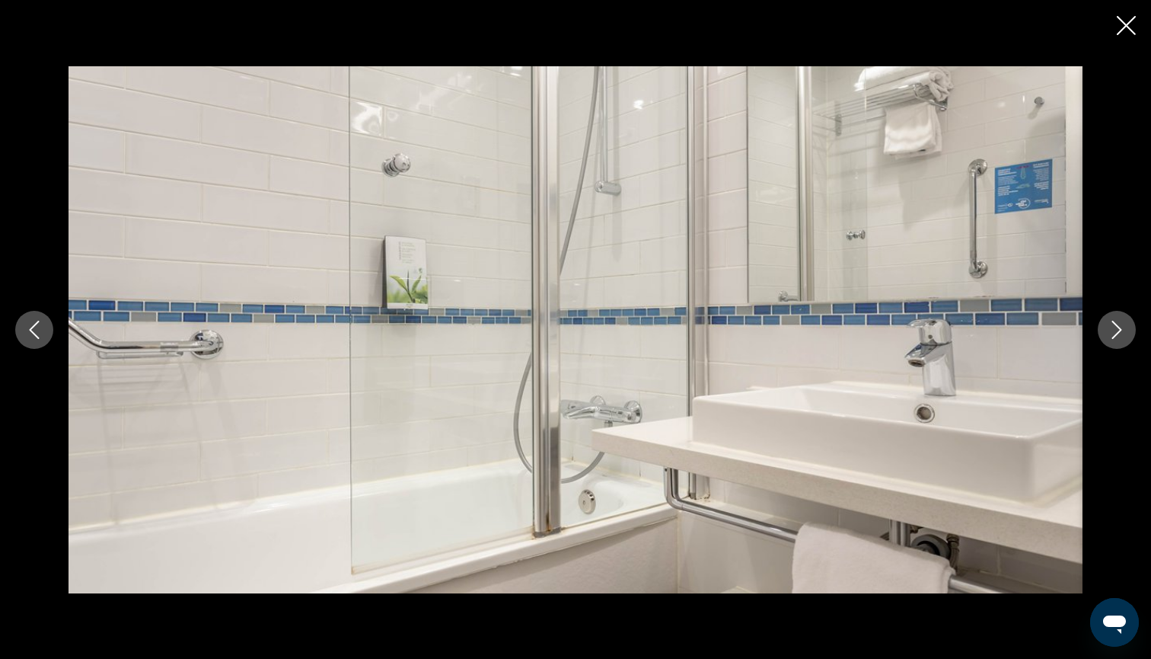
click at [1118, 327] on icon "Next image" at bounding box center [1117, 330] width 18 height 18
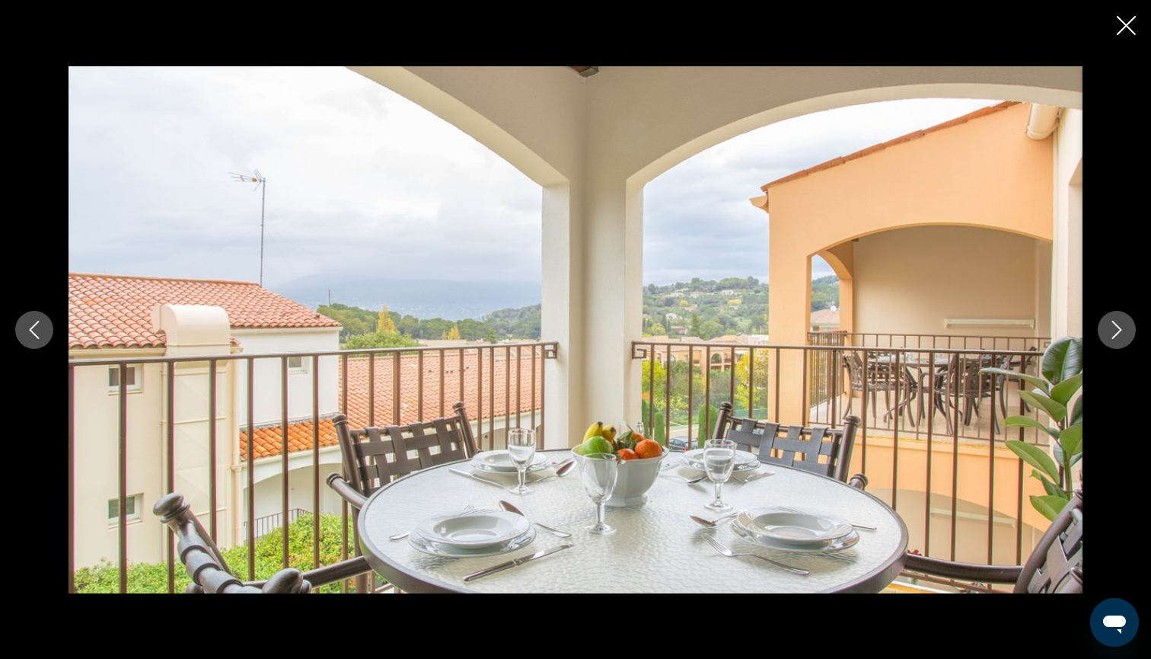
click at [1118, 327] on icon "Next image" at bounding box center [1117, 330] width 18 height 18
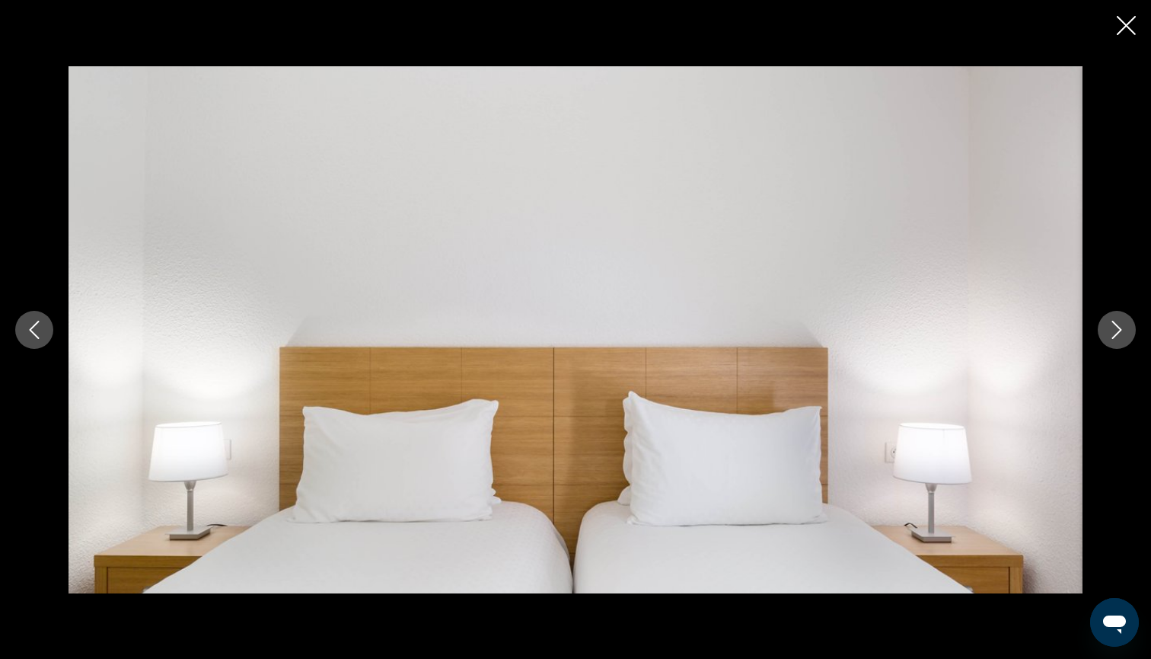
click at [1118, 327] on icon "Next image" at bounding box center [1117, 330] width 18 height 18
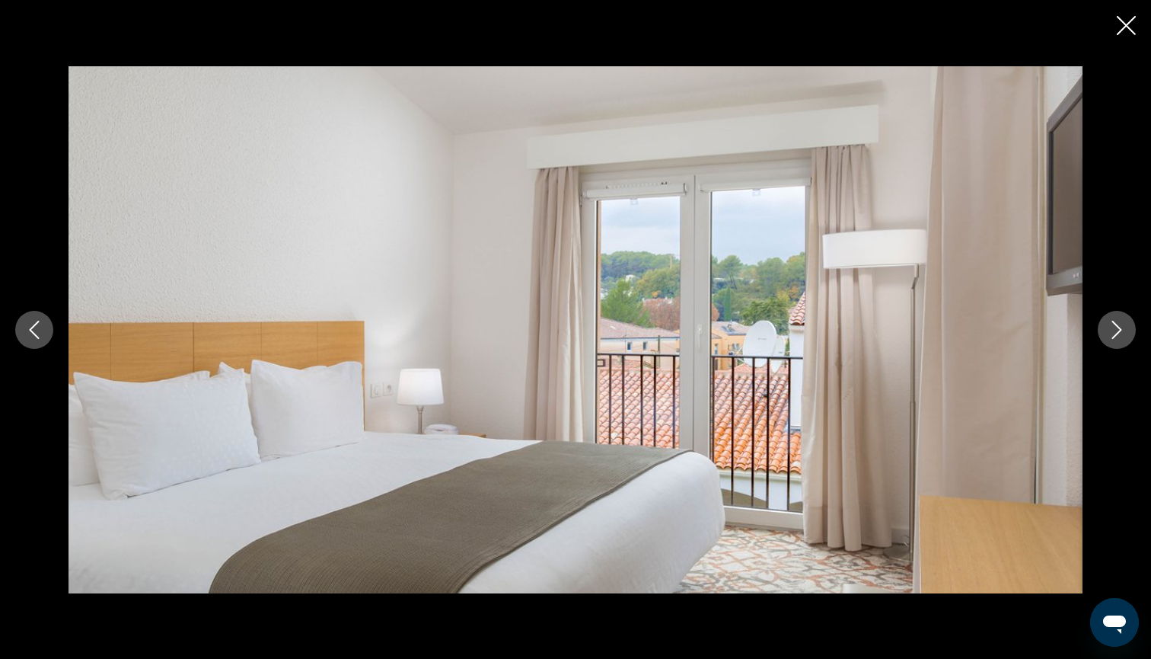
click at [1118, 327] on icon "Next image" at bounding box center [1117, 330] width 18 height 18
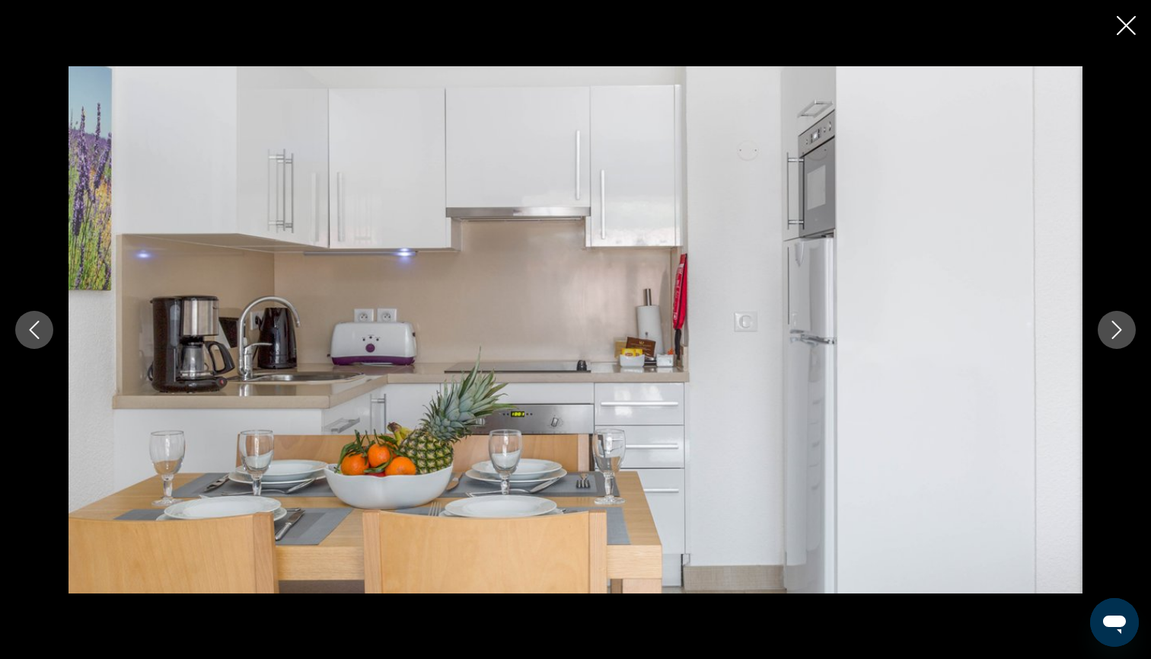
click at [1128, 33] on icon "Close slideshow" at bounding box center [1126, 25] width 19 height 19
